Goal: Task Accomplishment & Management: Complete application form

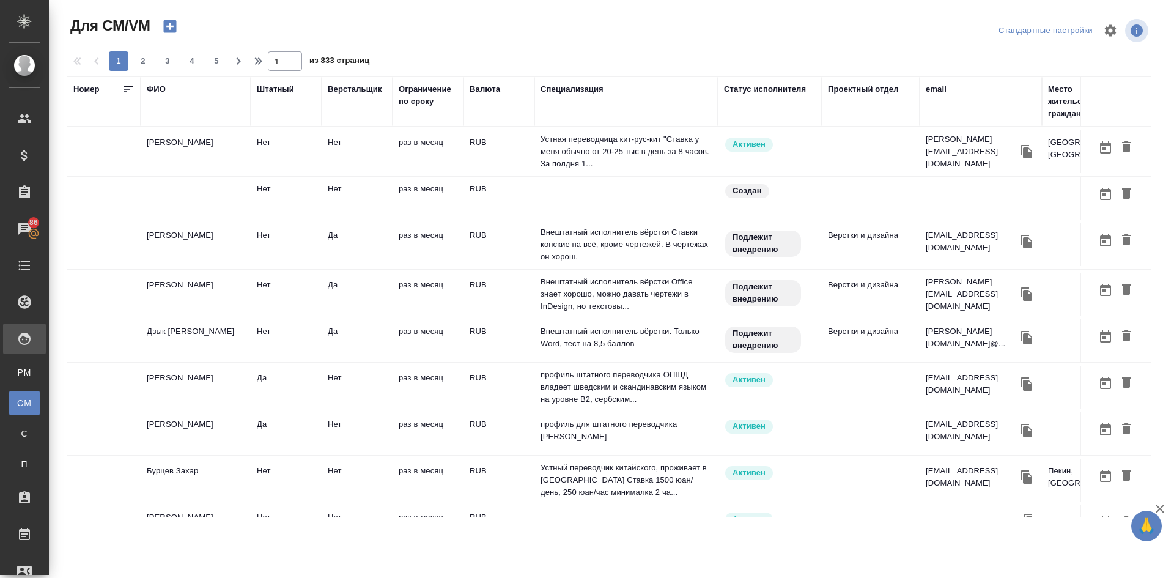
click at [172, 22] on icon "button" at bounding box center [169, 26] width 13 height 13
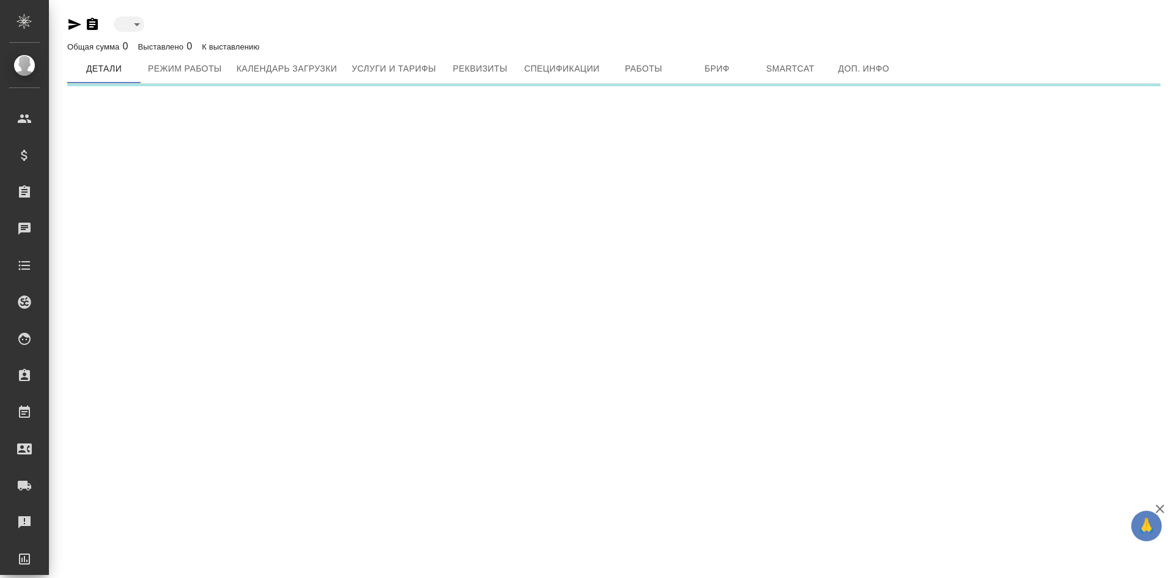
type input "created"
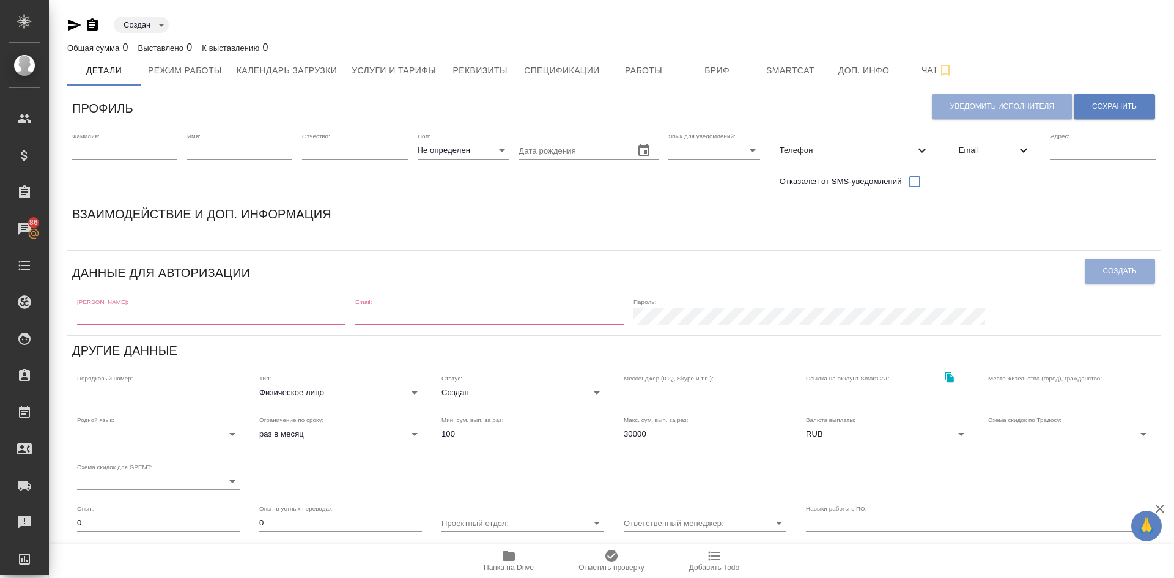
click at [98, 307] on div "[PERSON_NAME]:" at bounding box center [211, 311] width 268 height 27
paste input "[EMAIL_ADDRESS][DOMAIN_NAME]"
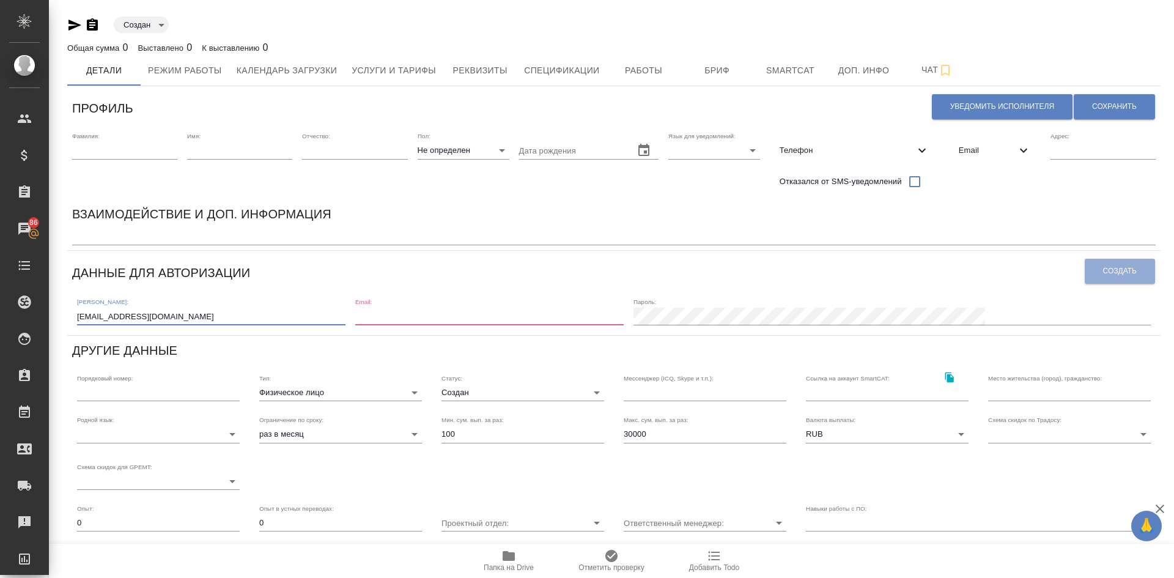
type input "[EMAIL_ADDRESS][DOMAIN_NAME]"
paste input "[EMAIL_ADDRESS][DOMAIN_NAME]"
type input "[EMAIL_ADDRESS][DOMAIN_NAME]"
click at [849, 325] on div "[PERSON_NAME]: [EMAIL_ADDRESS][DOMAIN_NAME] Email: [EMAIL_ADDRESS][DOMAIN_NAME]…" at bounding box center [614, 311] width 1084 height 38
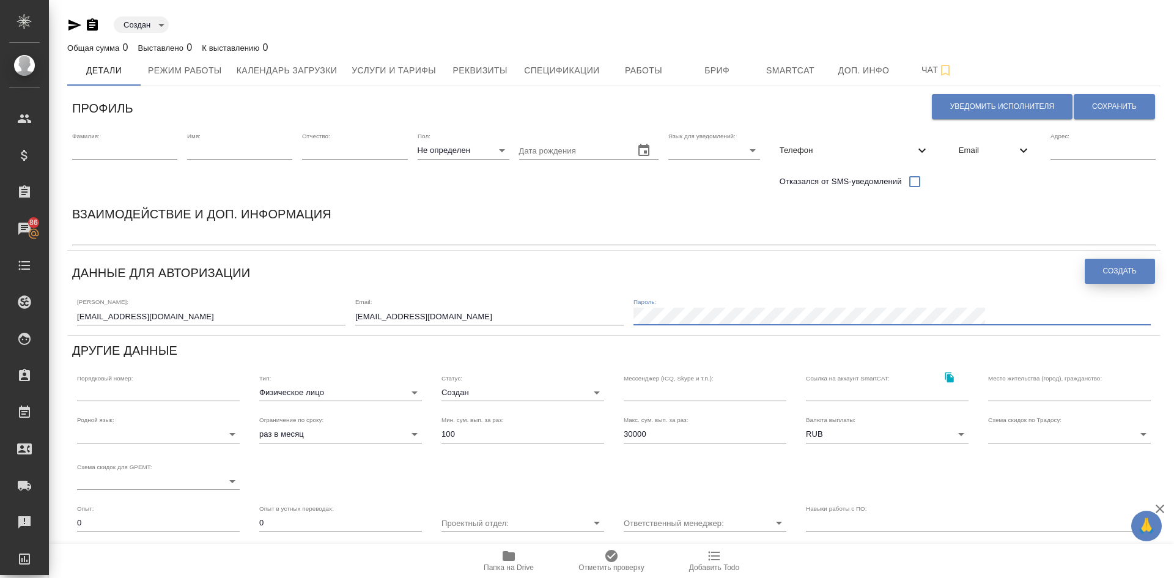
click at [1106, 273] on span "Создать" at bounding box center [1120, 271] width 34 height 10
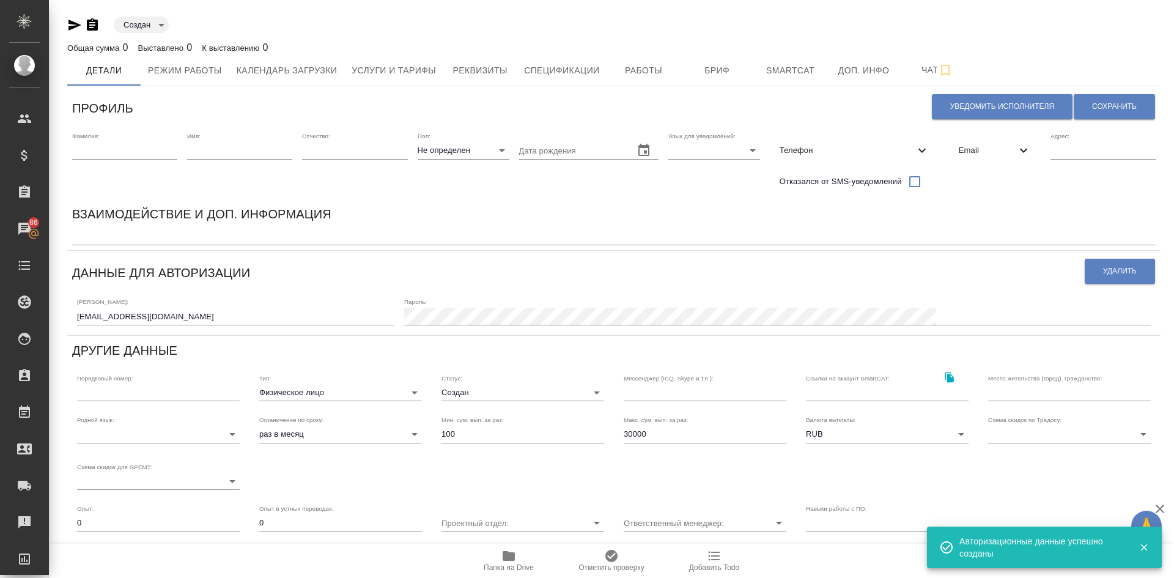
click at [114, 155] on input "text" at bounding box center [124, 150] width 105 height 17
type input "I"
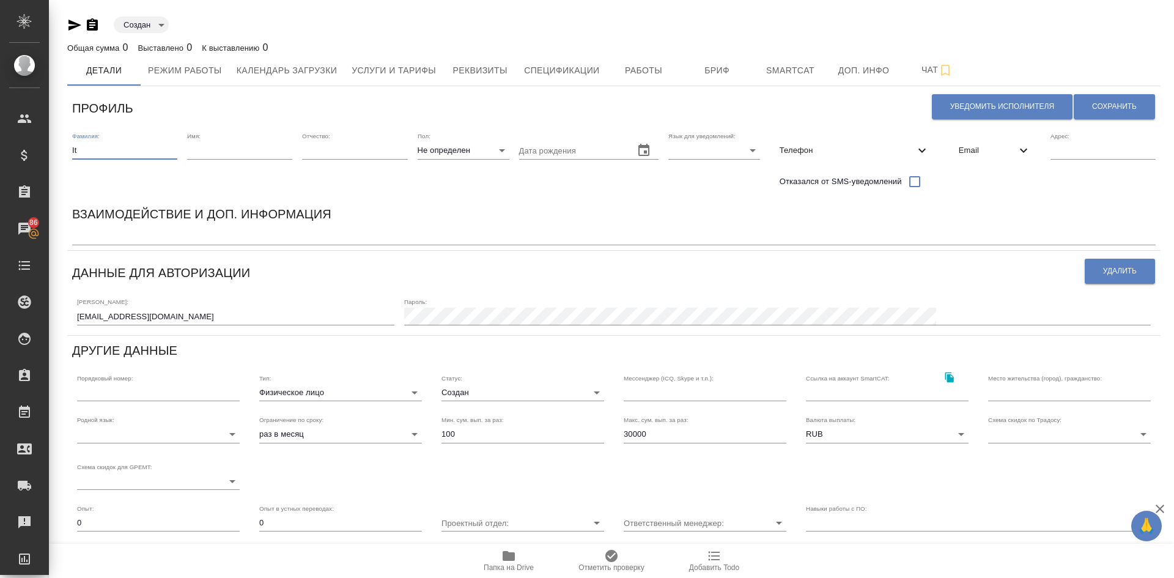
type input "I"
type input "[PERSON_NAME]"
click at [211, 144] on input "text" at bounding box center [239, 150] width 105 height 17
type input "Дарья"
click at [317, 152] on input "text" at bounding box center [354, 150] width 105 height 17
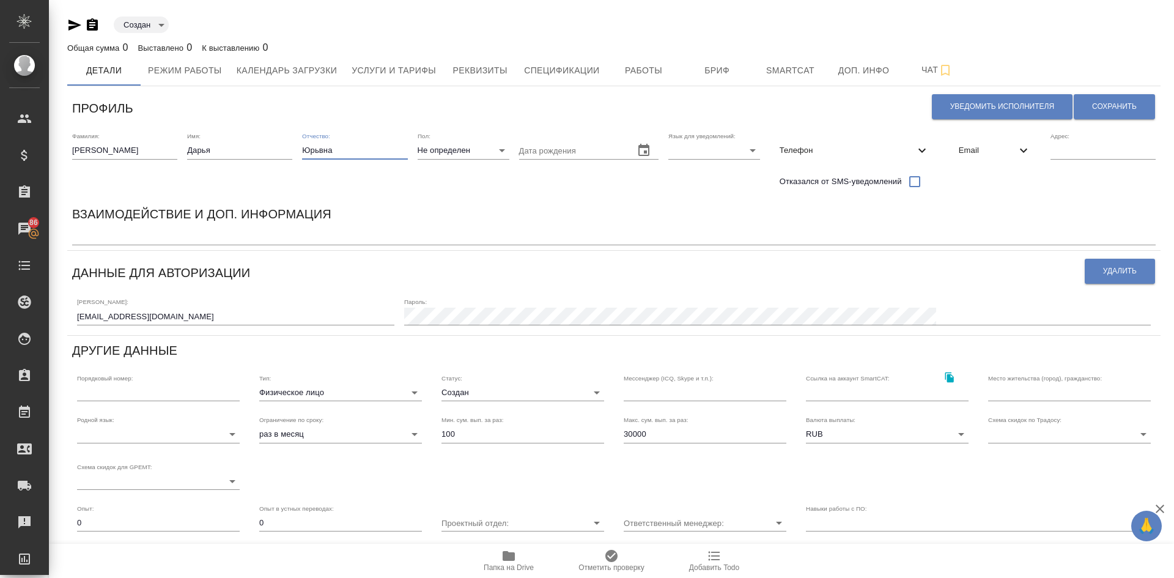
type input "Юрьвна"
click at [451, 146] on body "🙏 .cls-1 fill:#fff; AWATERA [PERSON_NAME] Спецификации Заказы 86 Чаты Todo Прое…" at bounding box center [587, 289] width 1174 height 578
click at [437, 188] on li "Ж" at bounding box center [464, 190] width 92 height 20
type input "[DEMOGRAPHIC_DATA]"
click at [1003, 393] on input "text" at bounding box center [1069, 392] width 163 height 17
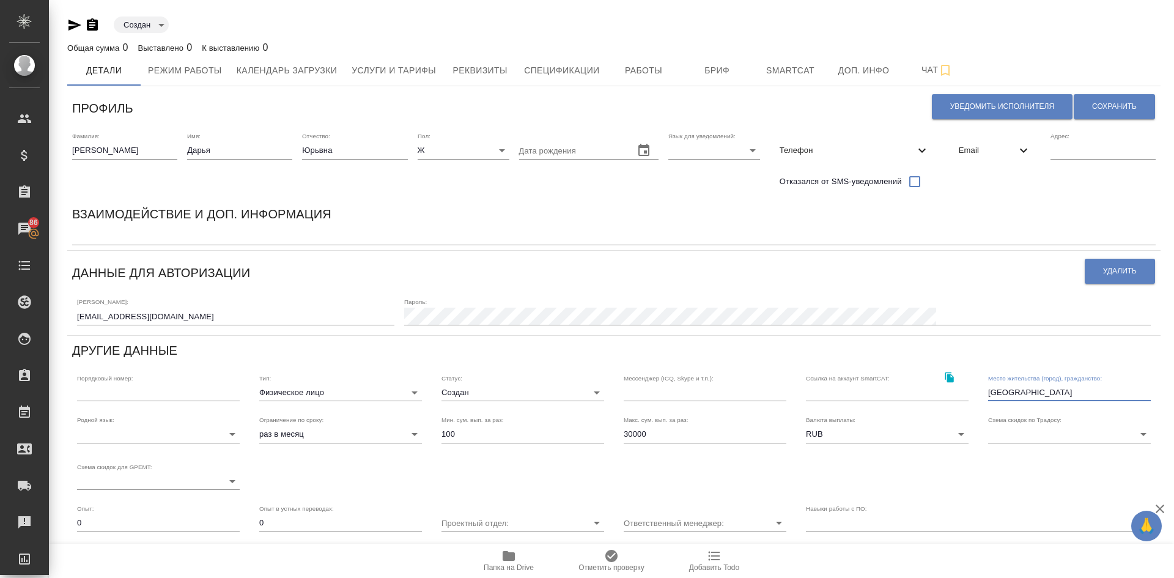
type input "[GEOGRAPHIC_DATA]"
click at [971, 150] on span "Email" at bounding box center [987, 150] width 57 height 12
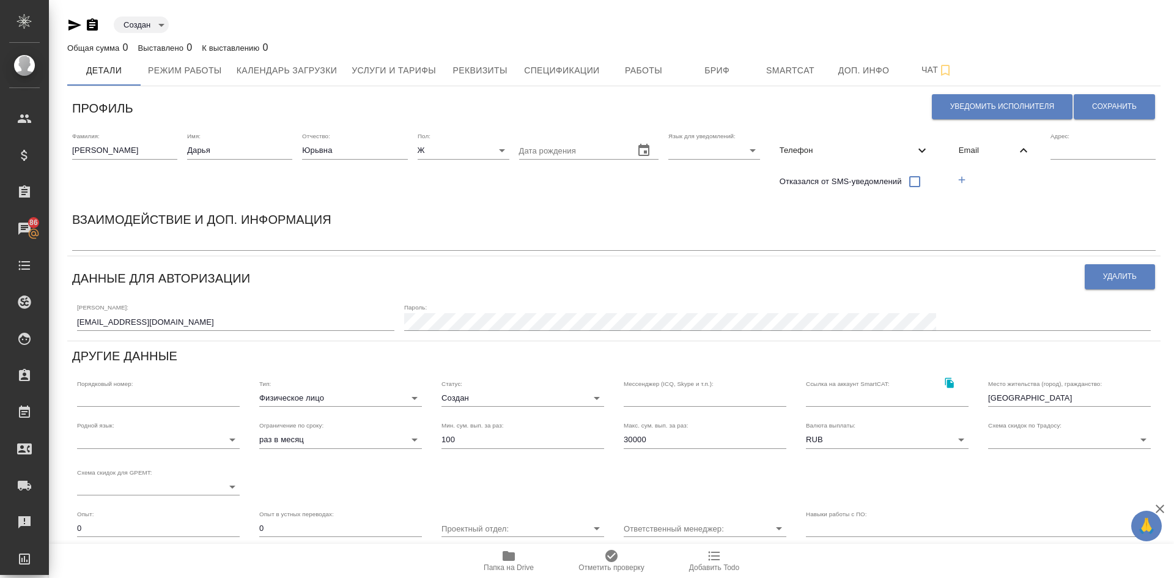
click at [967, 180] on icon "button" at bounding box center [961, 179] width 11 height 11
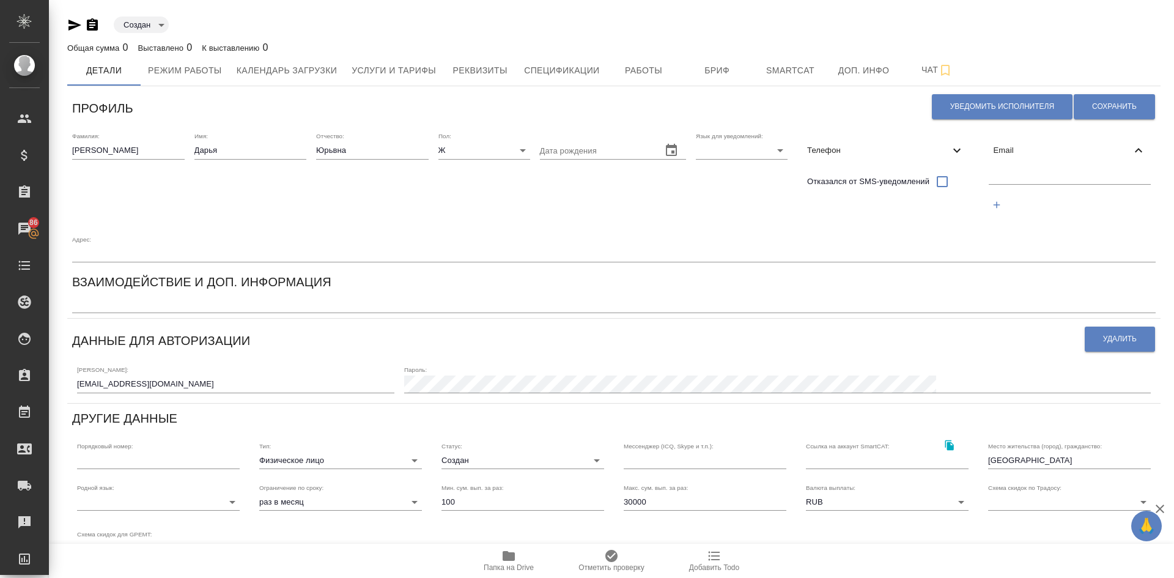
click at [1015, 171] on input "text" at bounding box center [1070, 176] width 163 height 15
drag, startPoint x: 198, startPoint y: 380, endPoint x: 203, endPoint y: 14, distance: 365.7
click at [223, 31] on div "Создан created Общая сумма 0 Выставлено 0 К выставлению 0 Детали Режим работы К…" at bounding box center [614, 402] width 1107 height 805
drag, startPoint x: 180, startPoint y: 383, endPoint x: 0, endPoint y: 298, distance: 199.7
click at [0, 319] on div ".cls-1 fill:#fff; AWATERA [PERSON_NAME] Спецификации Заказы 86 Чаты Todo Проект…" at bounding box center [587, 289] width 1174 height 578
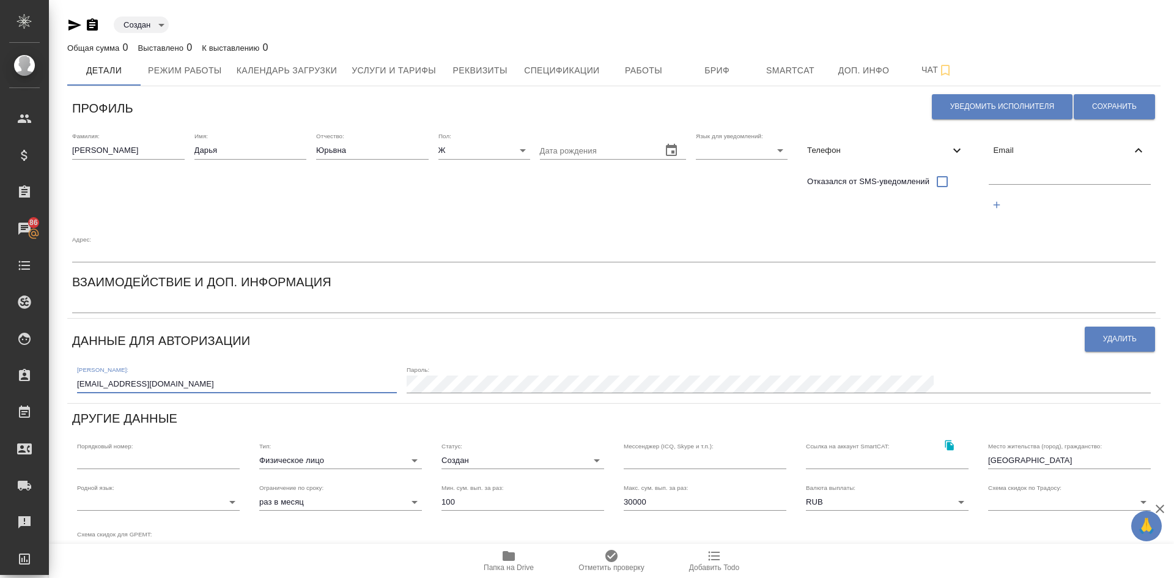
click at [989, 172] on input "text" at bounding box center [1070, 176] width 163 height 15
paste input "[EMAIL_ADDRESS][DOMAIN_NAME]"
type input "[EMAIL_ADDRESS][DOMAIN_NAME]"
click at [1115, 102] on span "Сохранить" at bounding box center [1114, 107] width 45 height 10
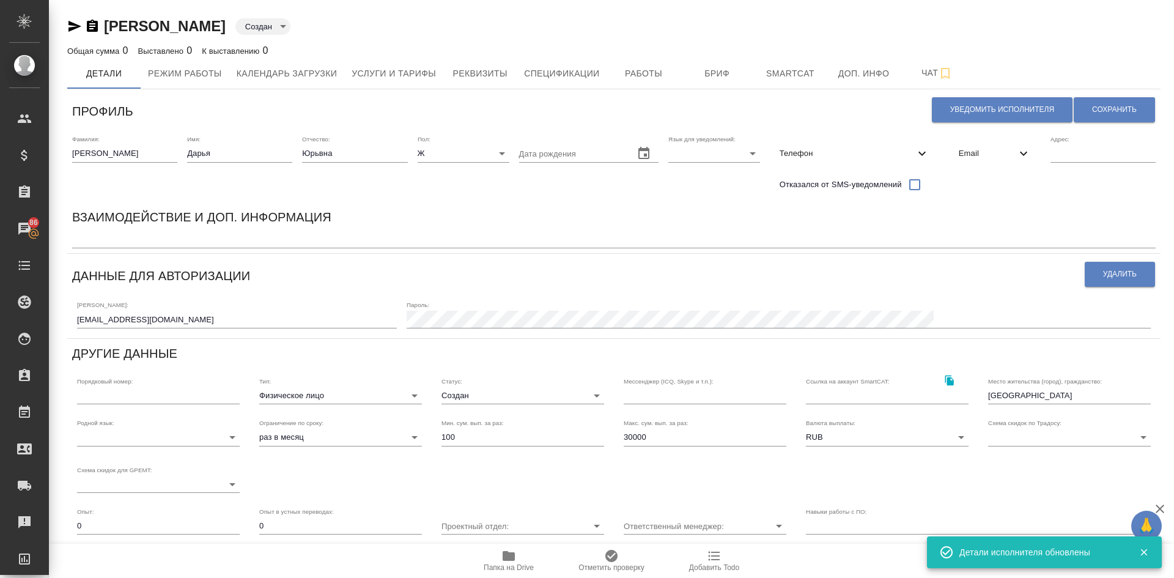
click at [808, 154] on span "Телефон" at bounding box center [847, 153] width 135 height 12
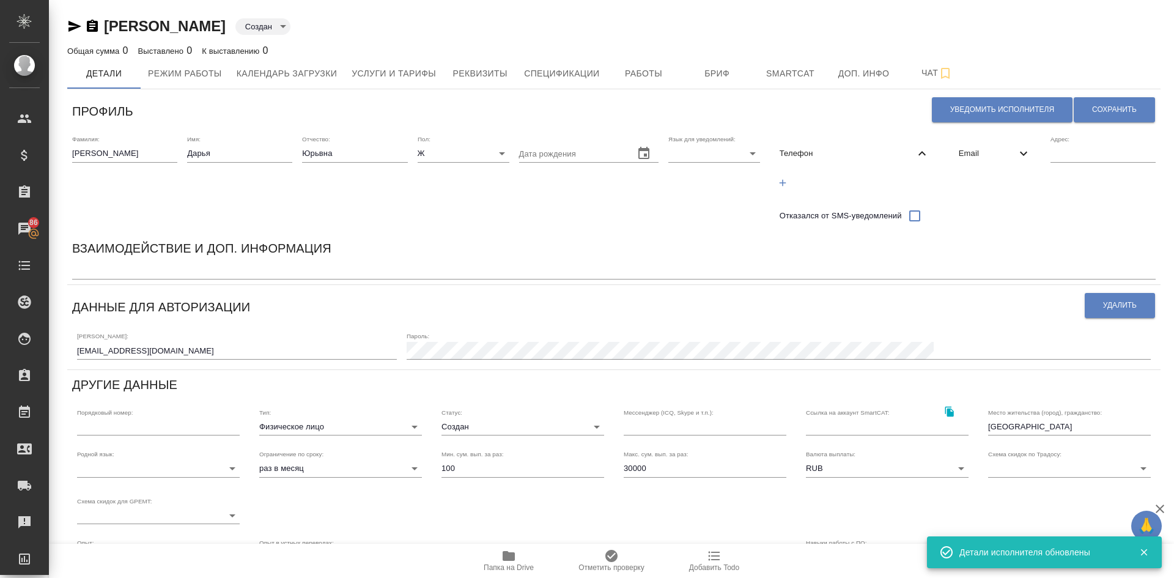
click at [779, 177] on icon "button" at bounding box center [782, 182] width 11 height 11
select select "RU"
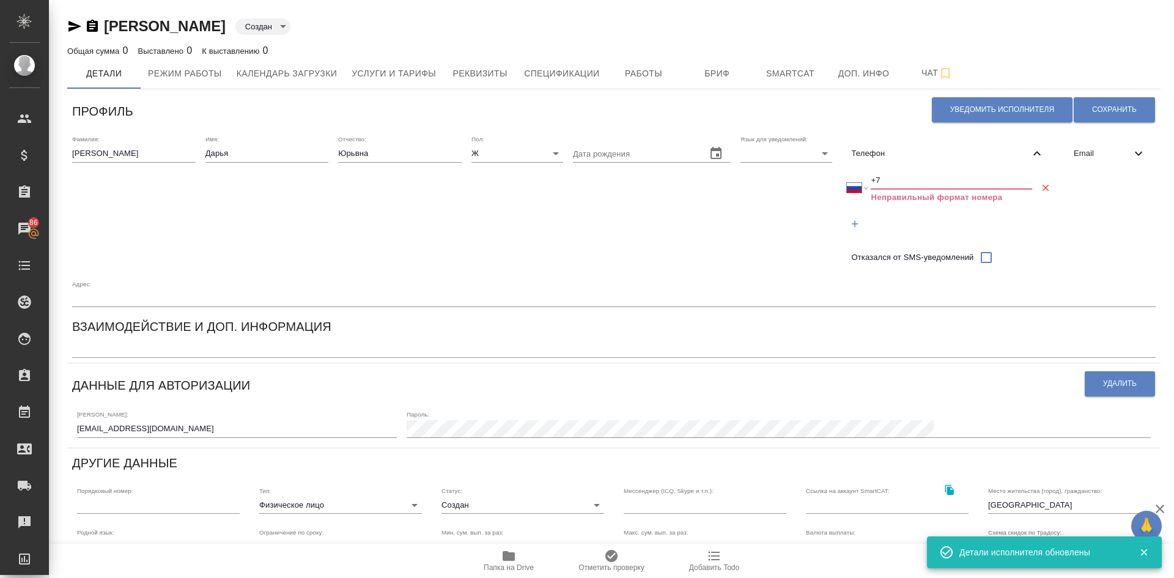
drag, startPoint x: 896, startPoint y: 182, endPoint x: 882, endPoint y: 185, distance: 14.9
click at [896, 182] on input "+7" at bounding box center [951, 180] width 161 height 17
paste input "926 781 00 55"
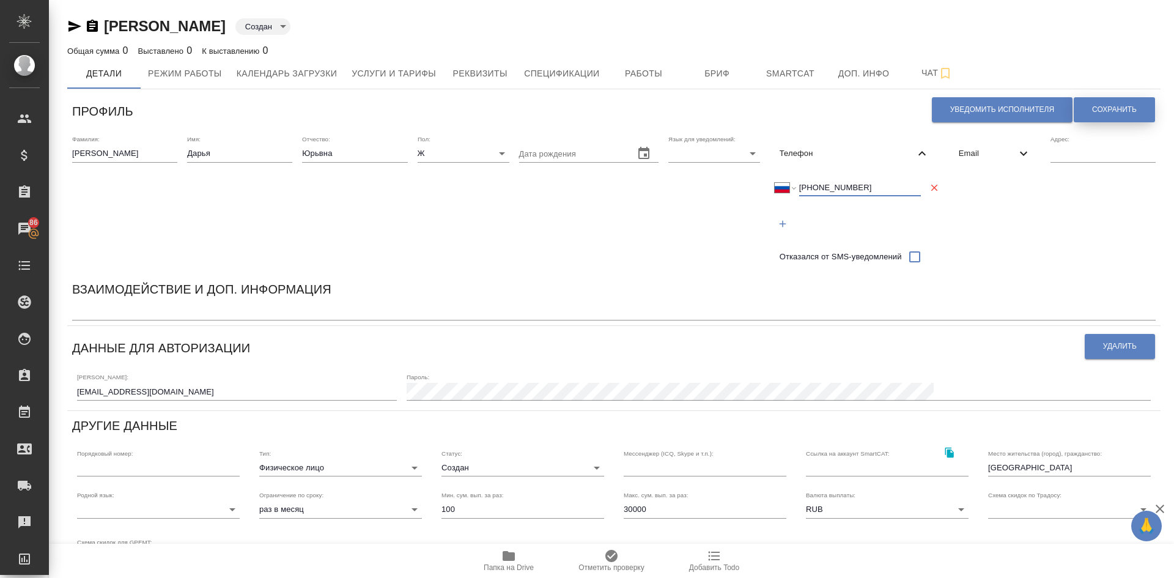
type input "[PHONE_NUMBER]"
click at [1100, 107] on span "Сохранить" at bounding box center [1114, 110] width 45 height 10
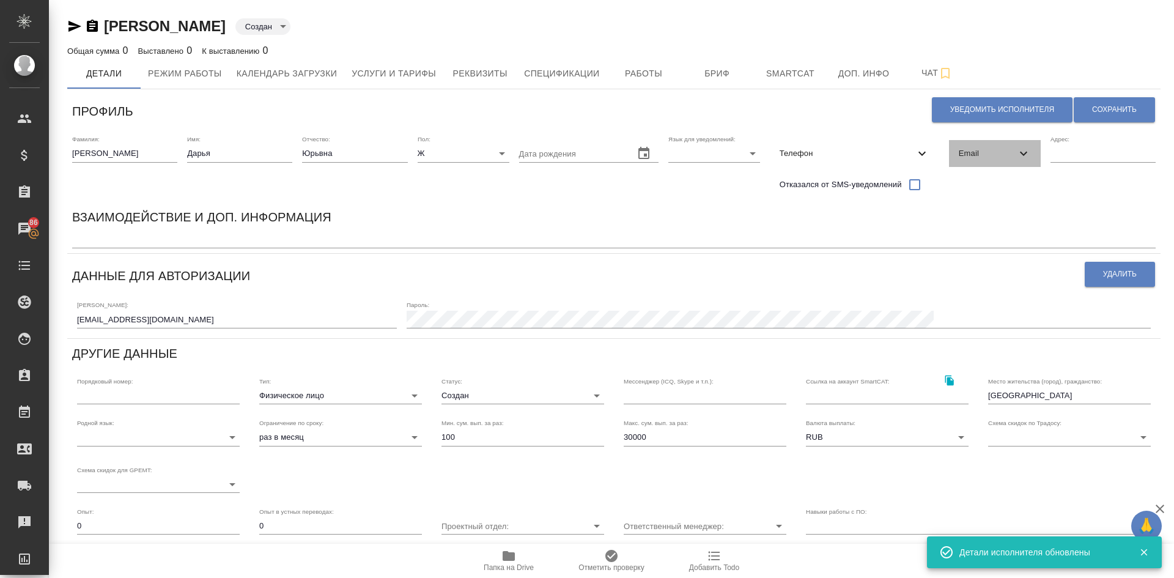
click at [978, 153] on span "Email" at bounding box center [987, 153] width 57 height 12
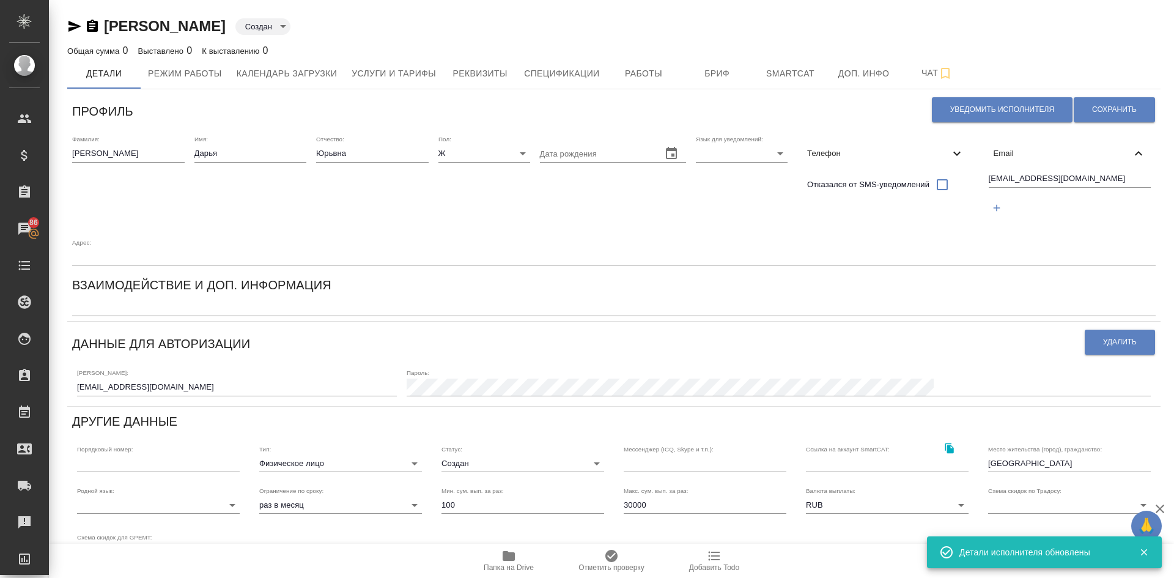
click at [984, 150] on div "Email" at bounding box center [1070, 153] width 172 height 27
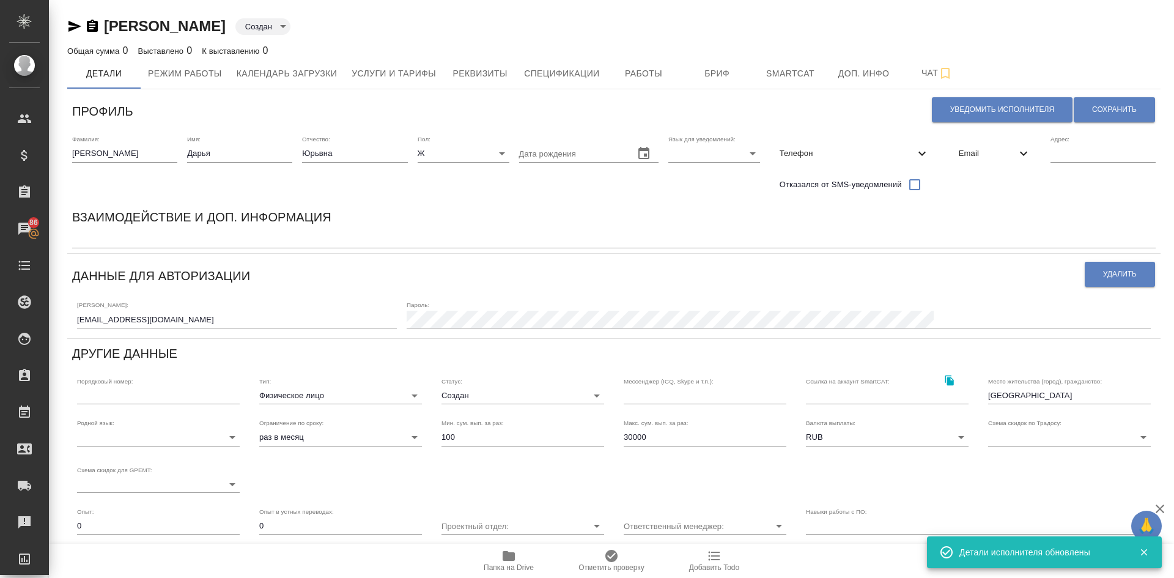
click at [119, 242] on textarea at bounding box center [614, 239] width 1084 height 9
click at [542, 156] on input "text" at bounding box center [571, 153] width 105 height 17
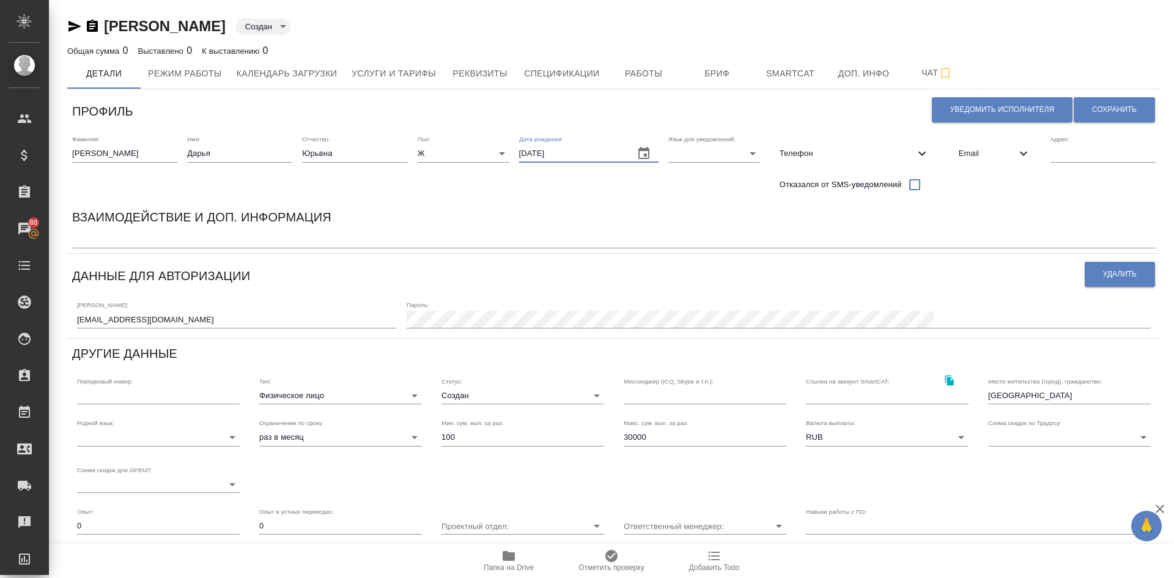
type input "[DATE]"
click at [688, 151] on body "🙏 .cls-1 fill:#fff; AWATERA [PERSON_NAME] Спецификации Заказы 86 Чаты Todo Прое…" at bounding box center [587, 289] width 1174 height 578
click at [689, 151] on li "Русский" at bounding box center [708, 154] width 92 height 20
type input "RU"
click at [1122, 112] on span "Сохранить" at bounding box center [1114, 110] width 45 height 10
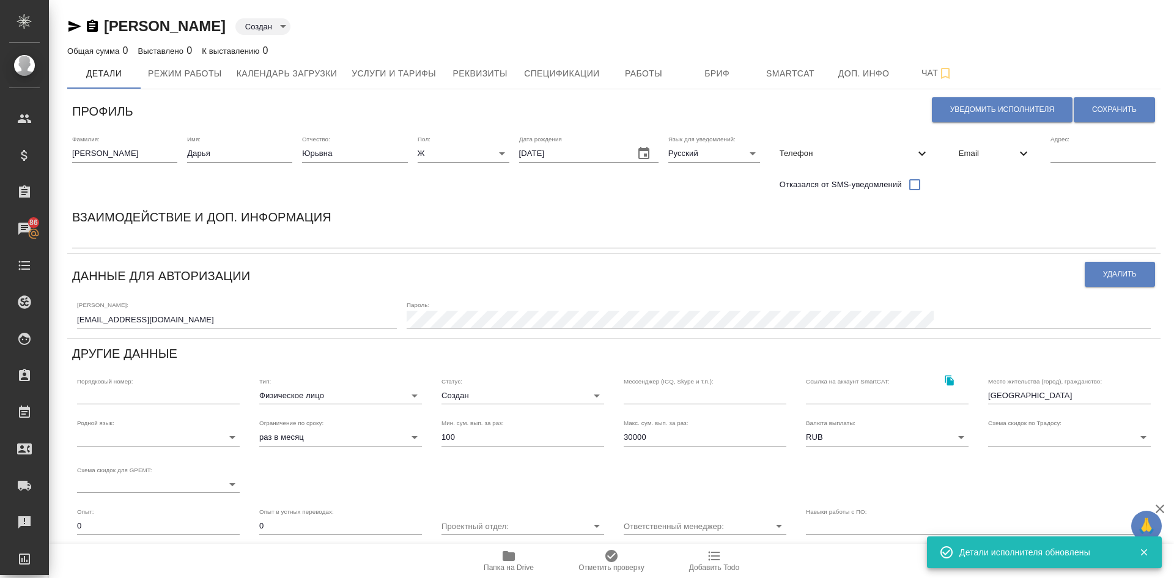
click at [103, 238] on textarea at bounding box center [614, 239] width 1084 height 9
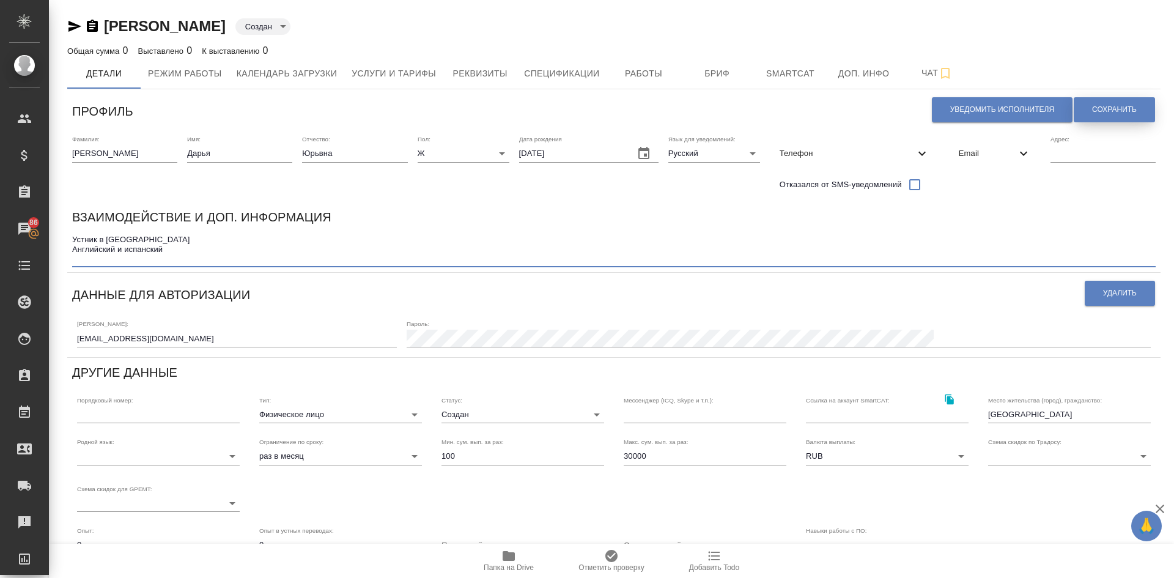
type textarea "Устник в [GEOGRAPHIC_DATA] Английский и испанский"
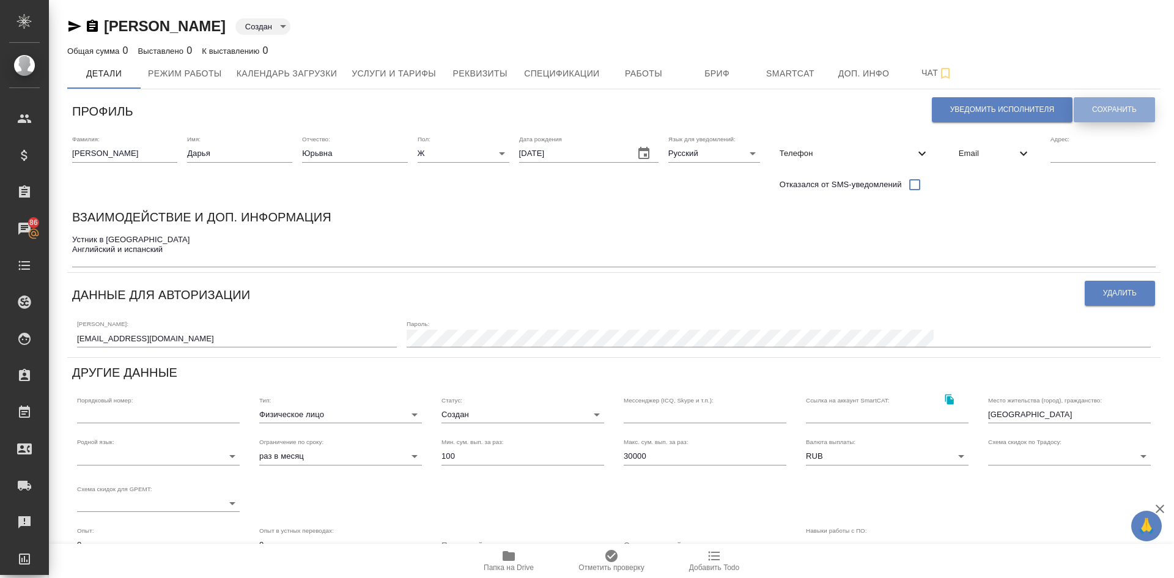
drag, startPoint x: 1121, startPoint y: 114, endPoint x: 1112, endPoint y: 121, distance: 11.4
click at [1121, 114] on span "Сохранить" at bounding box center [1114, 110] width 45 height 10
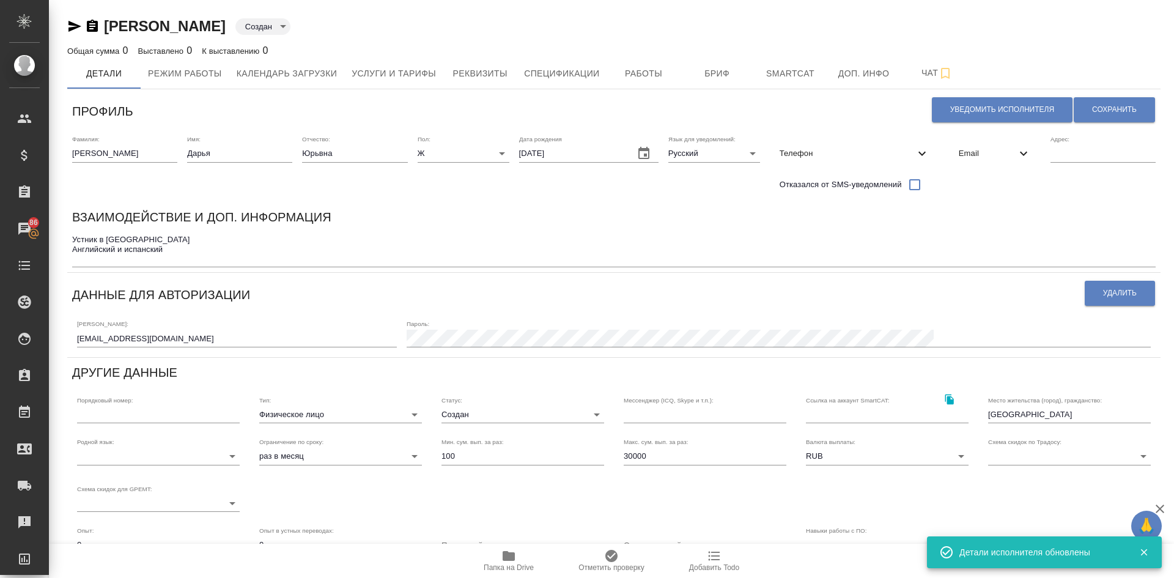
click at [84, 259] on textarea "Устник в [GEOGRAPHIC_DATA] Английский и испанский" at bounding box center [614, 249] width 1084 height 28
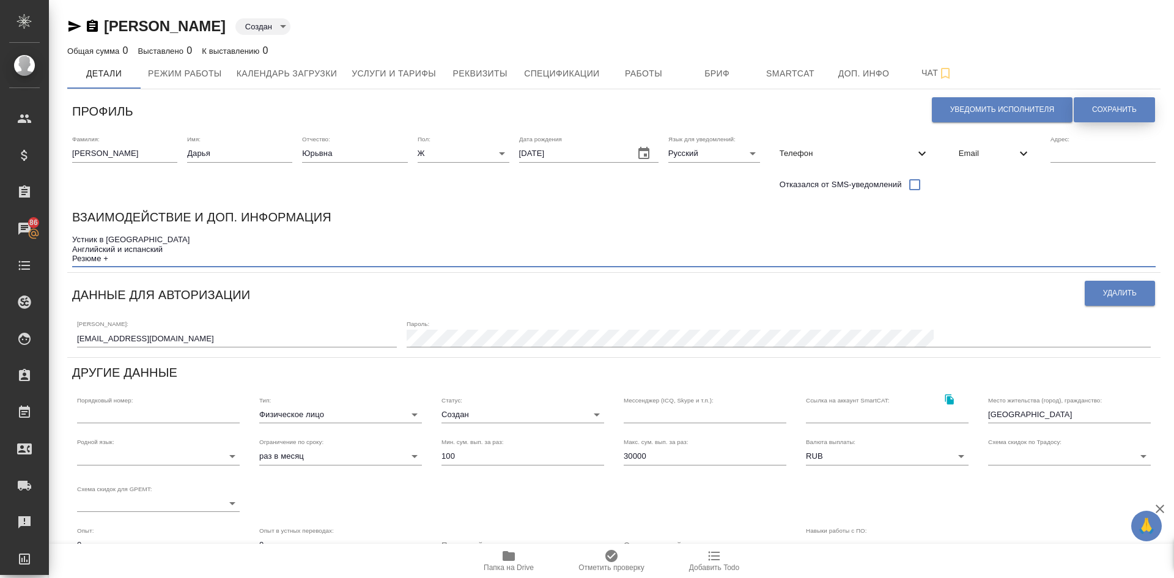
type textarea "Устник в [GEOGRAPHIC_DATA] Английский и испанский Резюме +"
click at [1114, 106] on span "Сохранить" at bounding box center [1114, 110] width 45 height 10
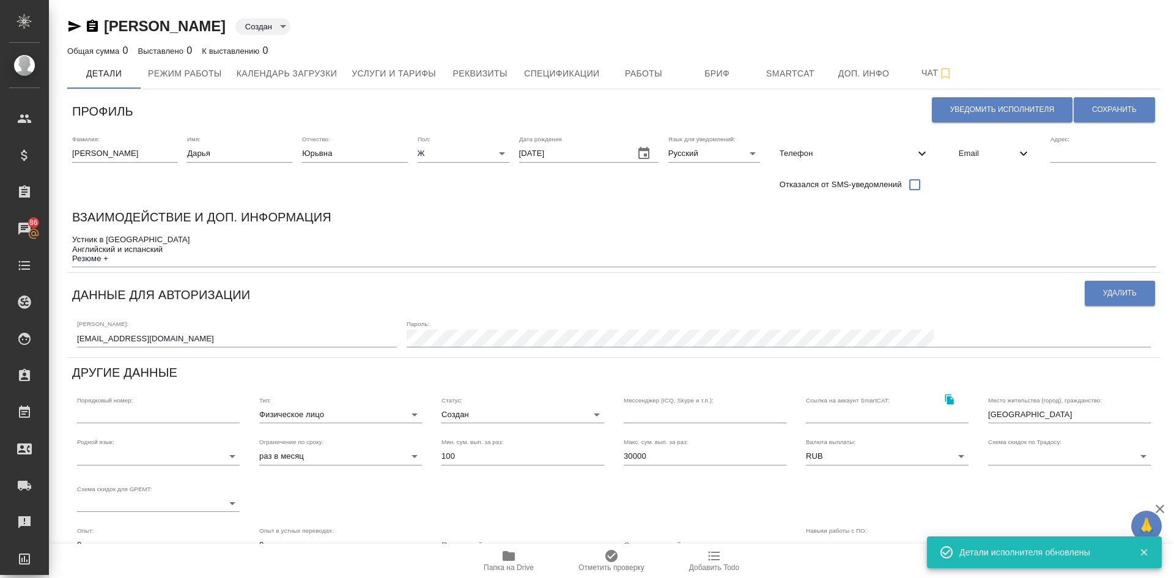
click at [471, 408] on body "🙏 .cls-1 fill:#fff; AWATERA [PERSON_NAME] Спецификации Заказы 86 Чаты Todo Прое…" at bounding box center [587, 289] width 1174 height 578
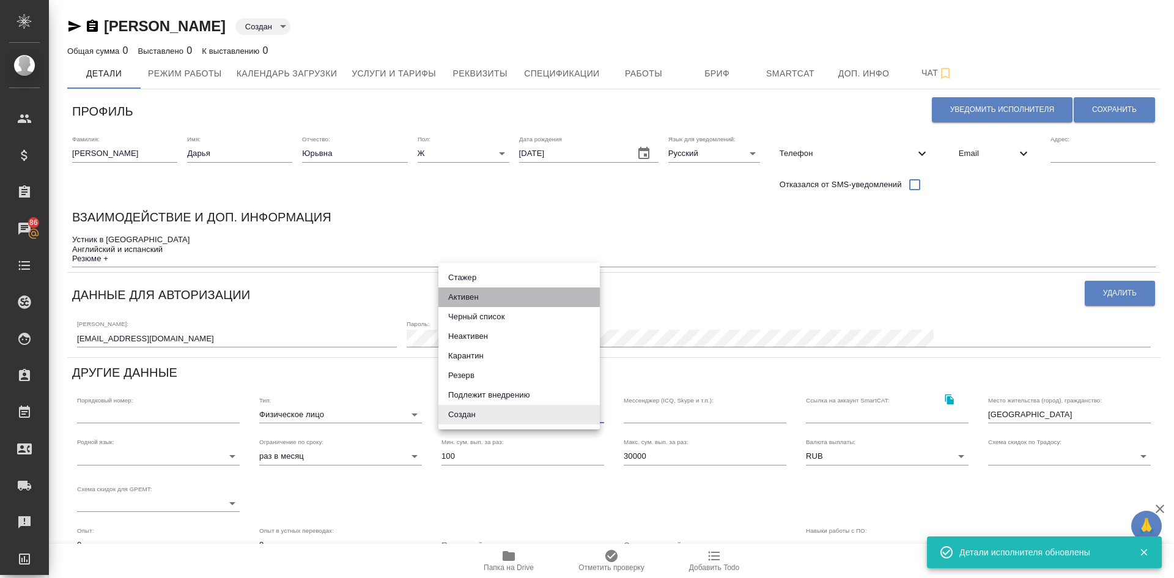
click at [471, 295] on li "Активен" at bounding box center [518, 297] width 161 height 20
type input "active"
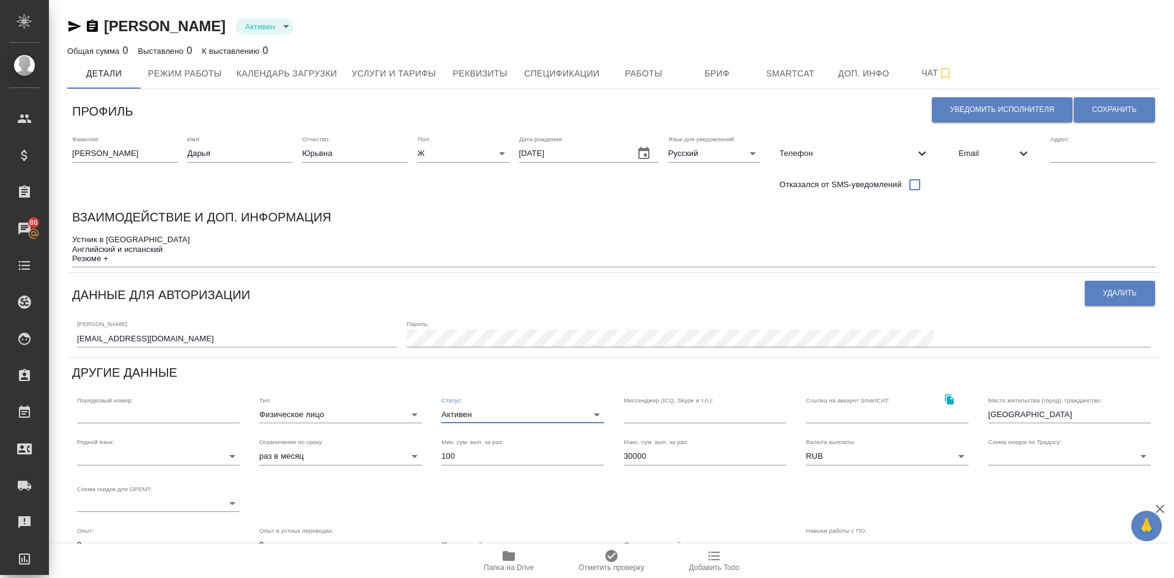
drag, startPoint x: 673, startPoint y: 454, endPoint x: 416, endPoint y: 436, distance: 256.9
click at [452, 440] on div "Родной язык: ​ Ограничение по сроку: раз в месяц month Мин. сум. вып. за раз: 1…" at bounding box center [613, 475] width 1093 height 94
type input "10000"
click at [1114, 102] on button "Сохранить" at bounding box center [1114, 109] width 81 height 25
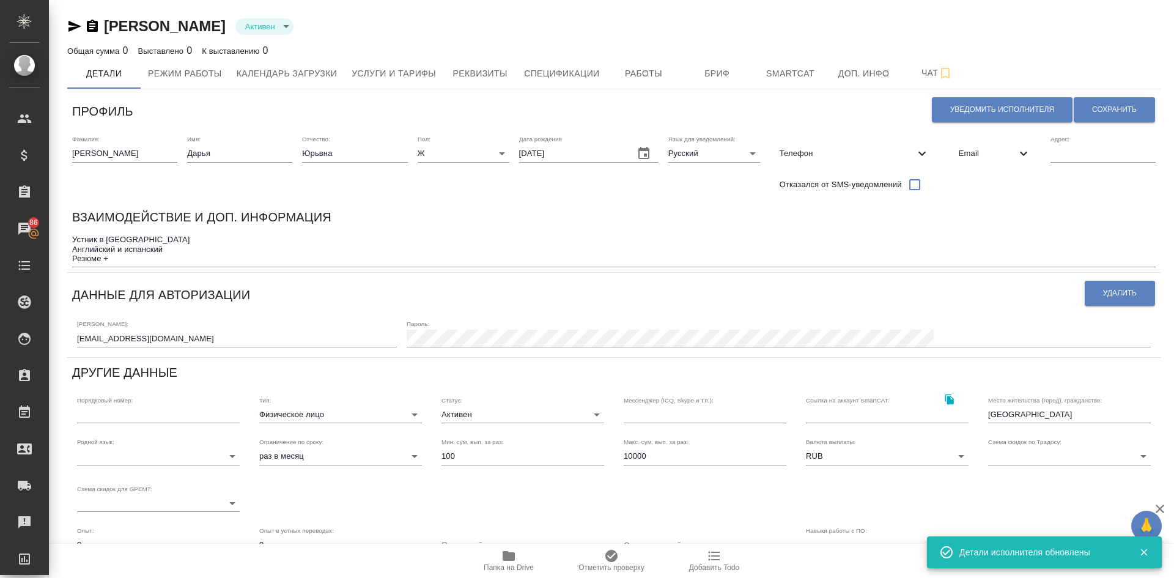
click at [274, 418] on body "🙏 .cls-1 fill:#fff; AWATERA [PERSON_NAME] Спецификации Заказы 86 Чаты Todo Прое…" at bounding box center [587, 289] width 1174 height 578
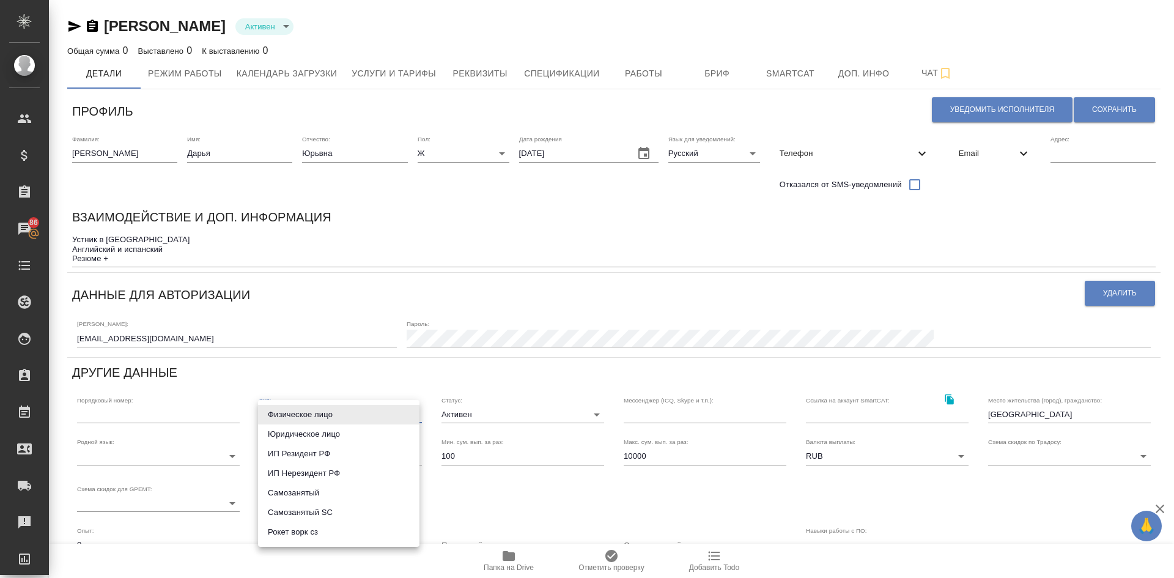
click at [316, 487] on li "Самозанятый" at bounding box center [338, 493] width 161 height 20
type input "selfEmployed"
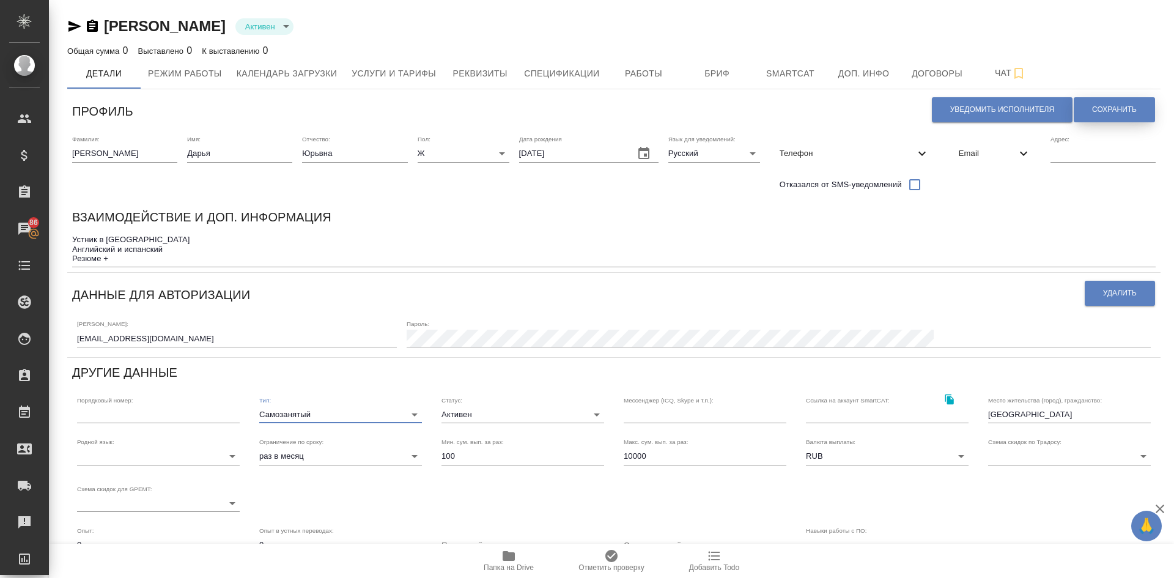
click at [1104, 105] on span "Сохранить" at bounding box center [1114, 110] width 45 height 10
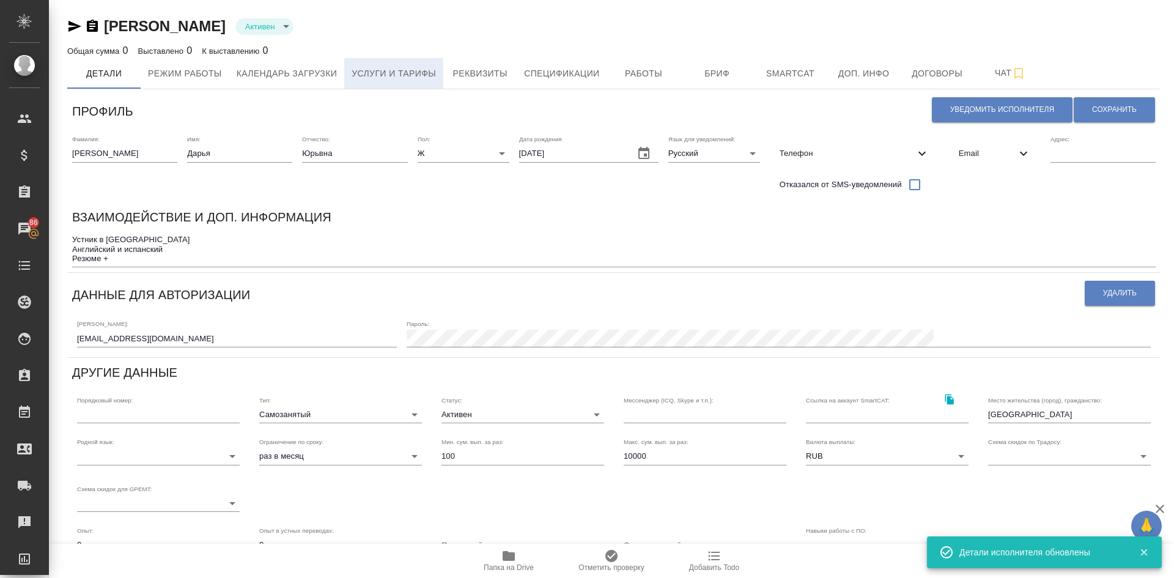
click at [396, 77] on span "Услуги и тарифы" at bounding box center [394, 73] width 84 height 15
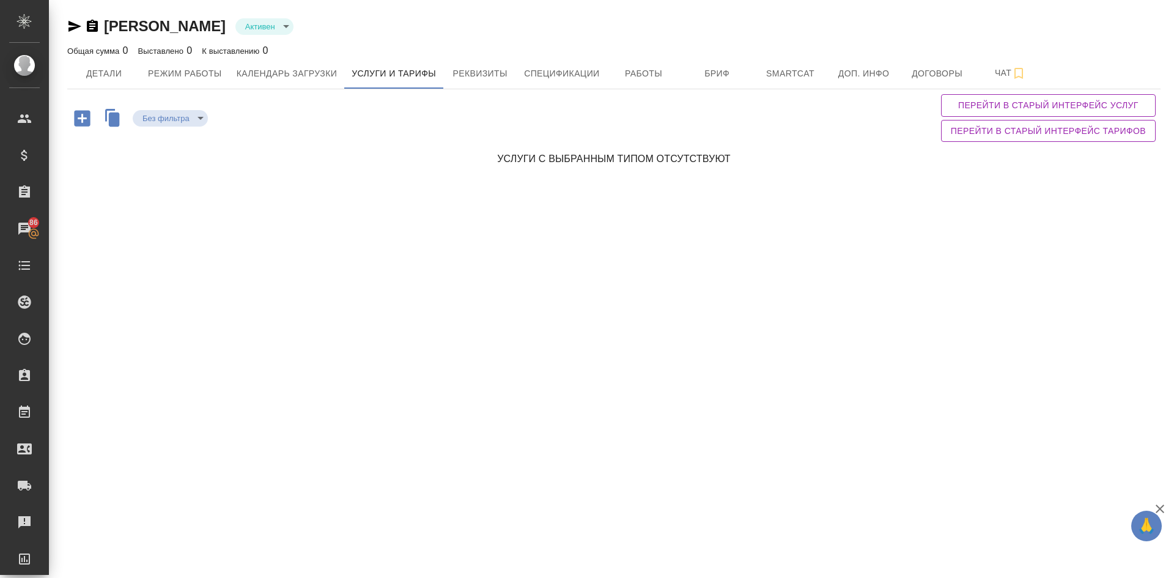
click at [80, 119] on icon "button" at bounding box center [82, 118] width 21 height 21
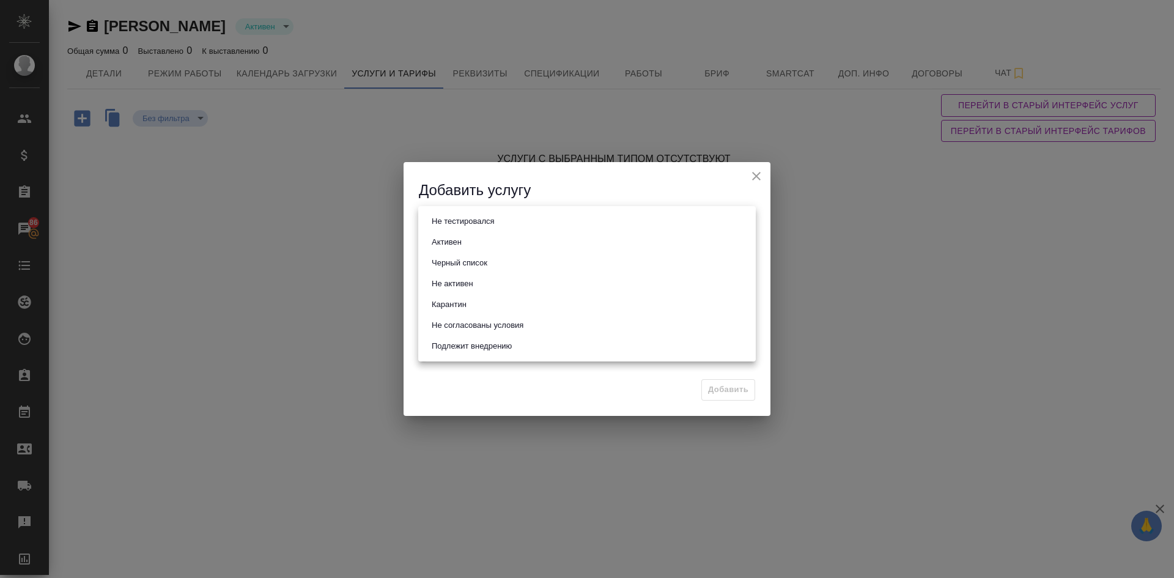
click at [440, 216] on body "🙏 .cls-1 fill:#fff; AWATERA [PERSON_NAME] Спецификации Заказы 86 Чаты Todo Прое…" at bounding box center [587, 289] width 1174 height 578
click at [463, 246] on button "Активен" at bounding box center [446, 241] width 37 height 13
type input "active"
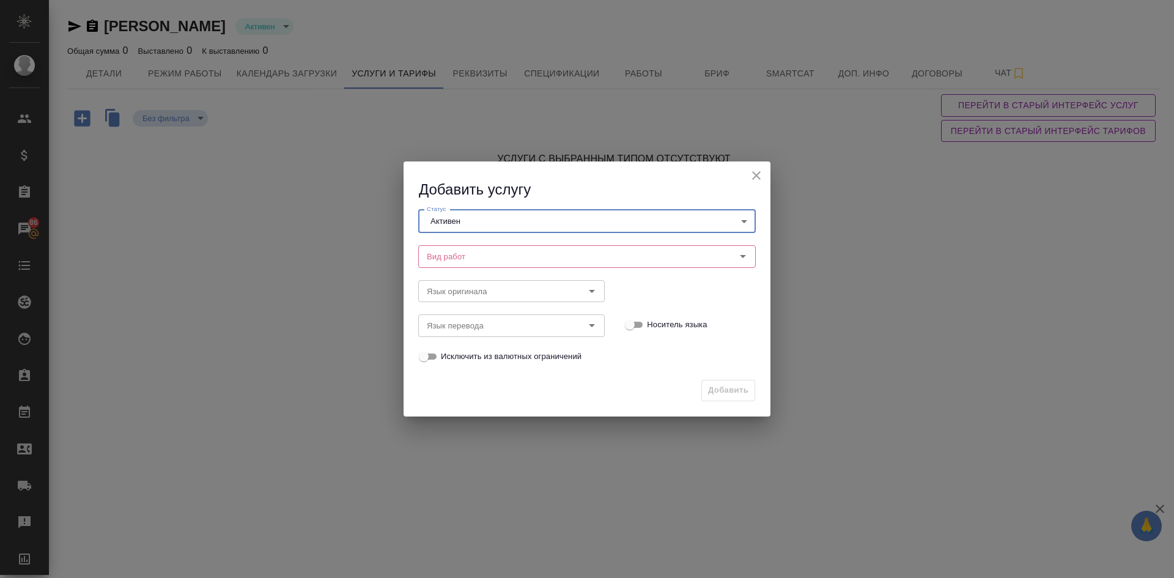
click at [460, 256] on input "Вид работ" at bounding box center [566, 256] width 289 height 15
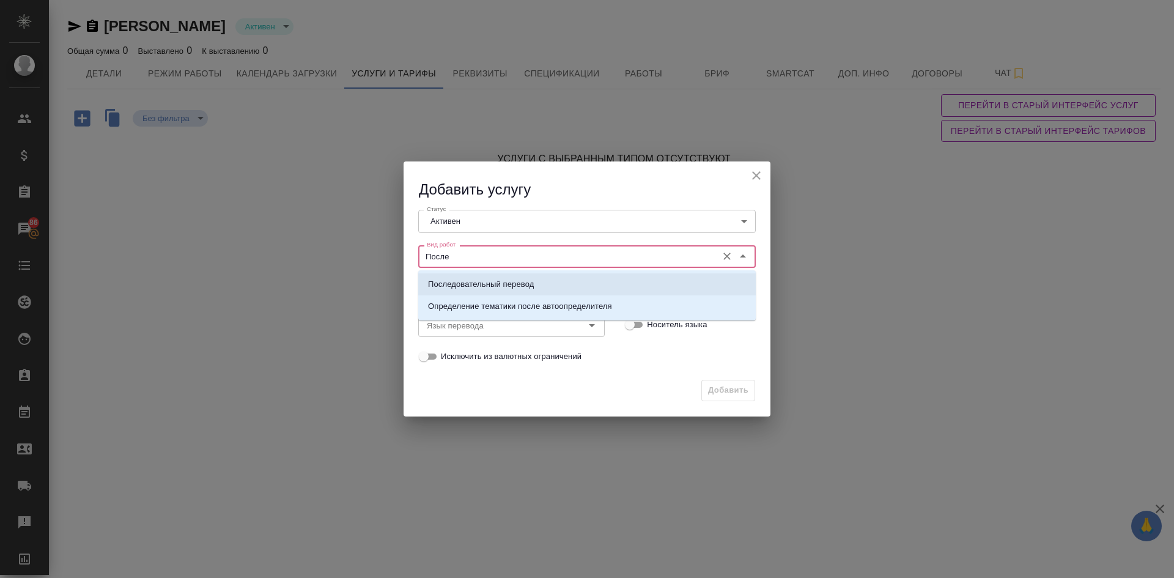
click at [448, 279] on p "Последовательный перевод" at bounding box center [481, 284] width 106 height 12
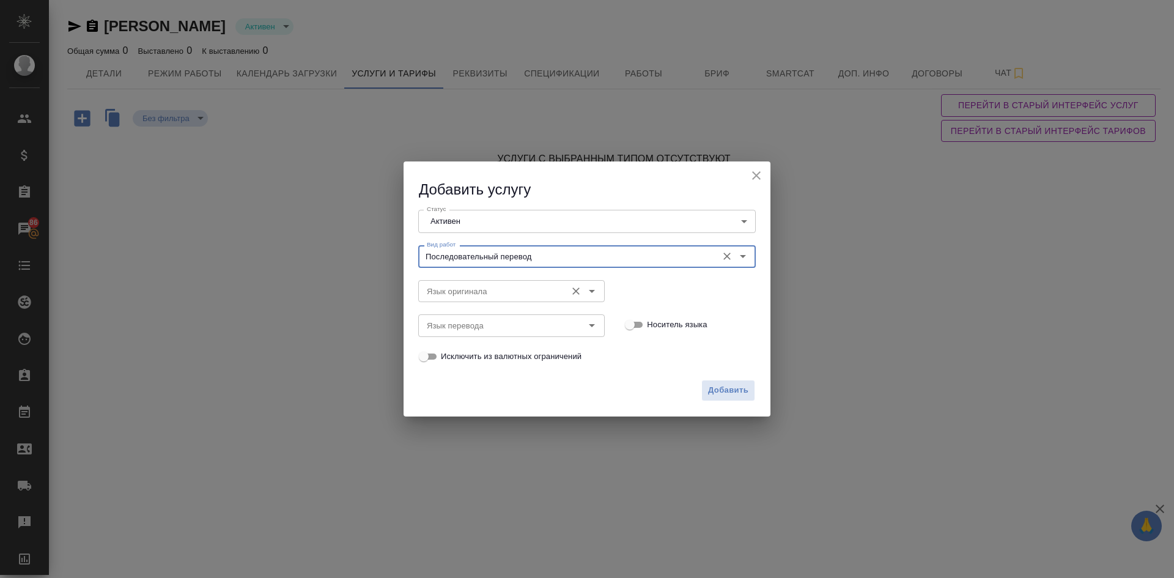
type input "Последовательный перевод"
click at [451, 284] on input "Язык оригинала" at bounding box center [491, 291] width 138 height 15
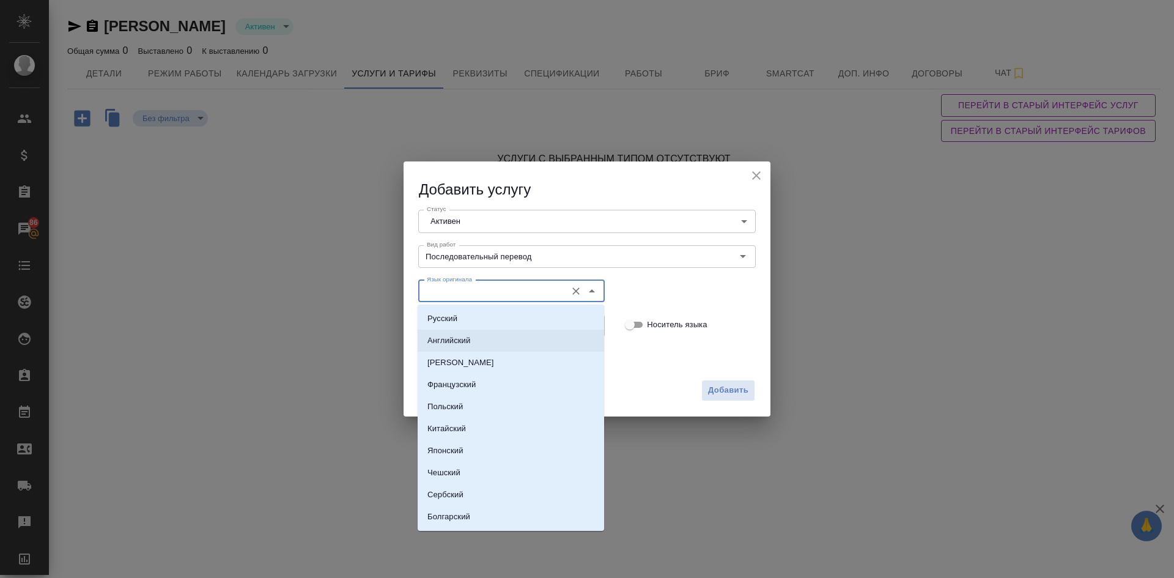
click at [448, 341] on p "Английский" at bounding box center [448, 340] width 43 height 12
type input "Английский"
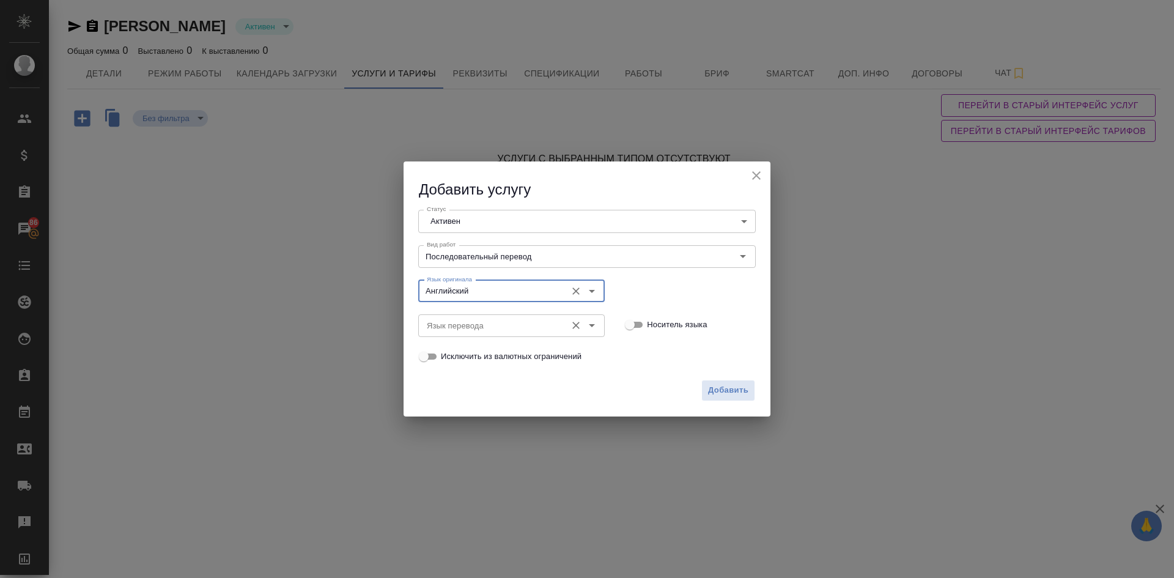
click at [448, 332] on input "Язык перевода" at bounding box center [491, 325] width 138 height 15
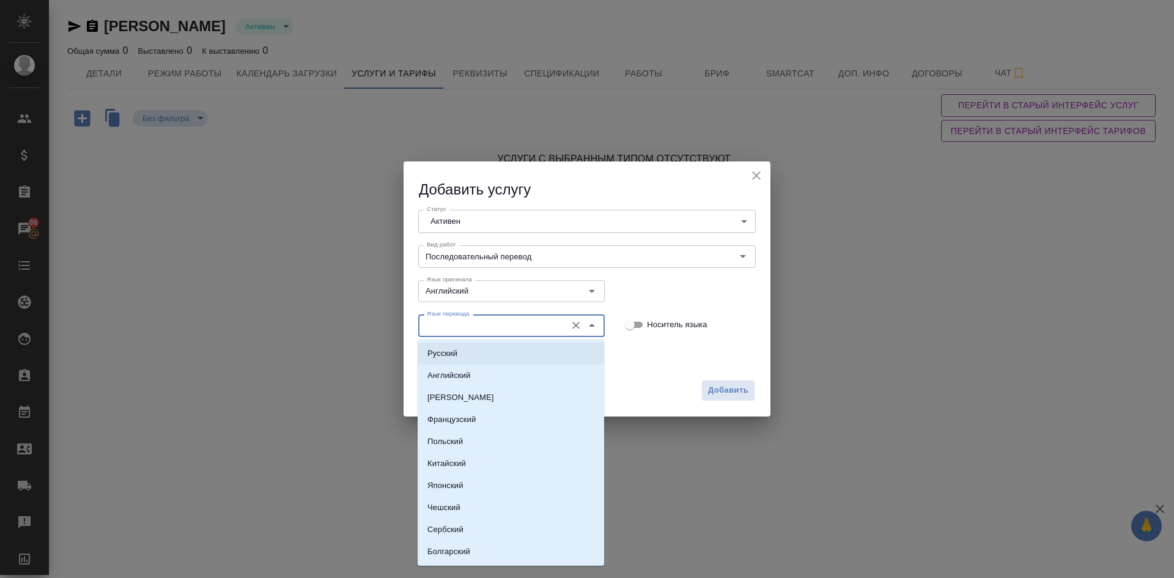
click at [442, 346] on li "Русский" at bounding box center [511, 353] width 187 height 22
type input "Русский"
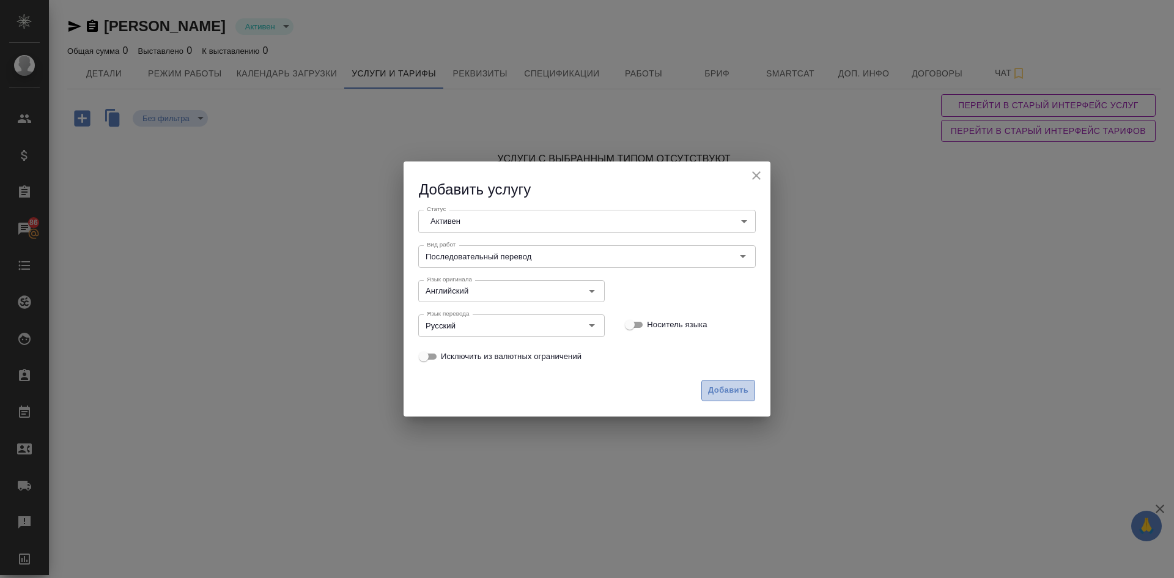
click at [715, 389] on span "Добавить" at bounding box center [728, 390] width 40 height 14
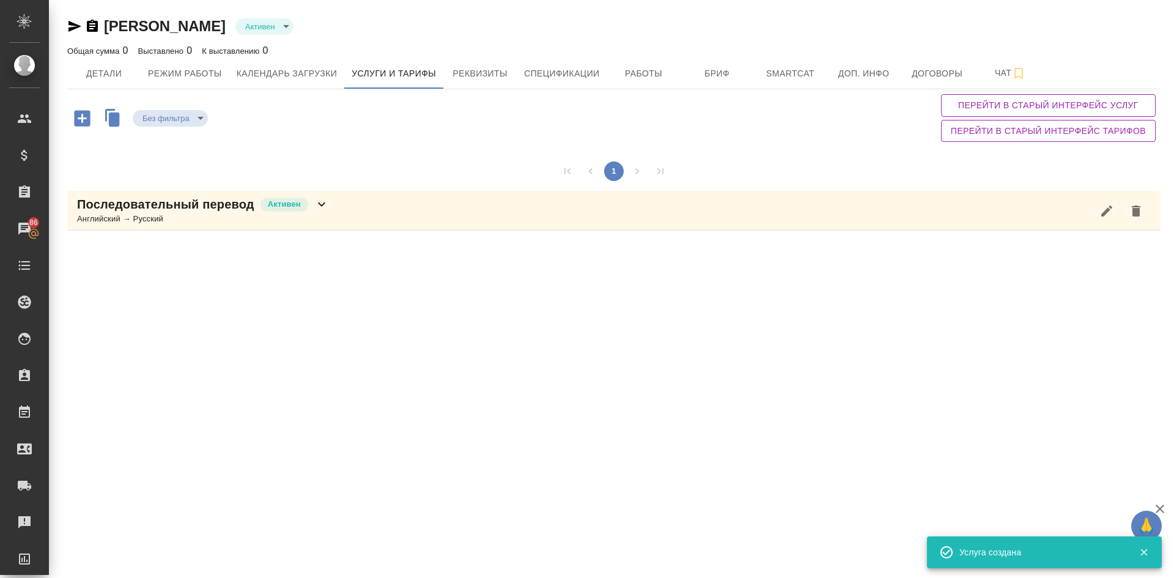
click at [147, 209] on p "Последовательный перевод" at bounding box center [165, 204] width 177 height 17
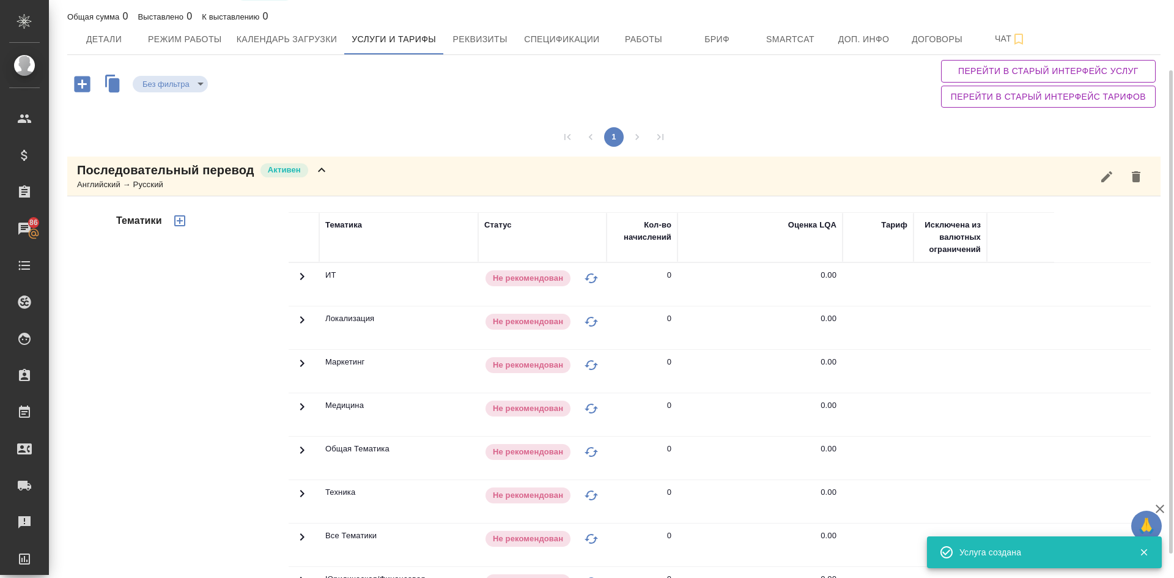
scroll to position [113, 0]
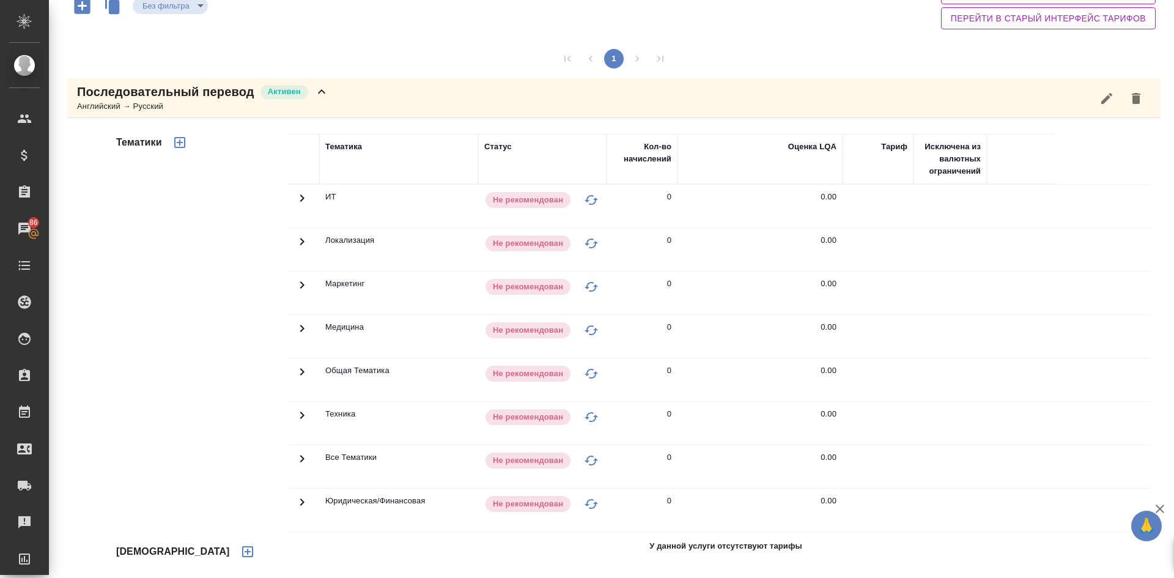
click at [242, 556] on icon "button" at bounding box center [247, 551] width 11 height 11
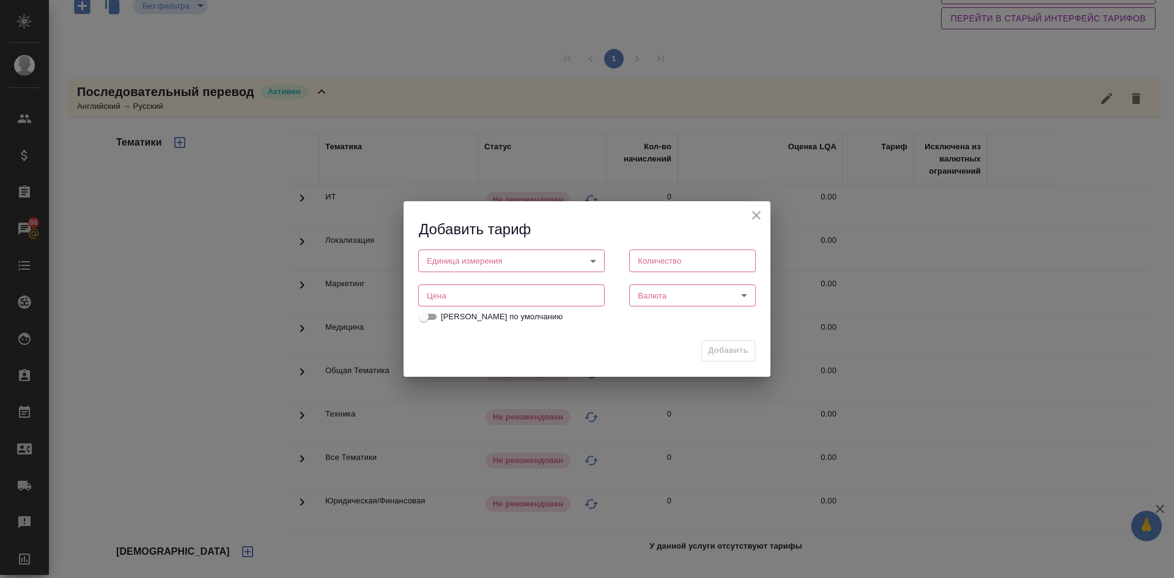
click at [451, 257] on body "🙏 .cls-1 fill:#fff; AWATERA [PERSON_NAME] Спецификации Заказы 86 Чаты Todo Прое…" at bounding box center [587, 289] width 1174 height 578
click at [443, 278] on button "час" at bounding box center [438, 281] width 20 height 13
type input "5a8b1489cc6b4906c91bfd93"
click at [457, 295] on input "number" at bounding box center [511, 296] width 187 height 22
type input "3500"
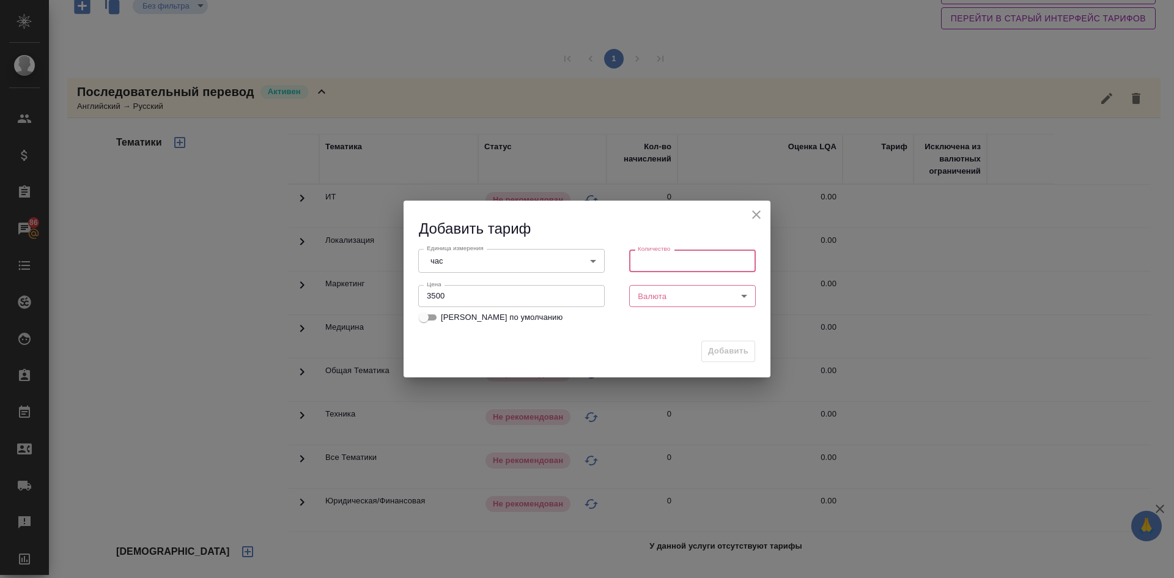
click at [641, 259] on input "number" at bounding box center [692, 260] width 127 height 22
type input "1"
click at [650, 304] on body "🙏 .cls-1 fill:#fff; AWATERA [PERSON_NAME] Спецификации Заказы 86 Чаты Todo Прое…" at bounding box center [587, 289] width 1174 height 578
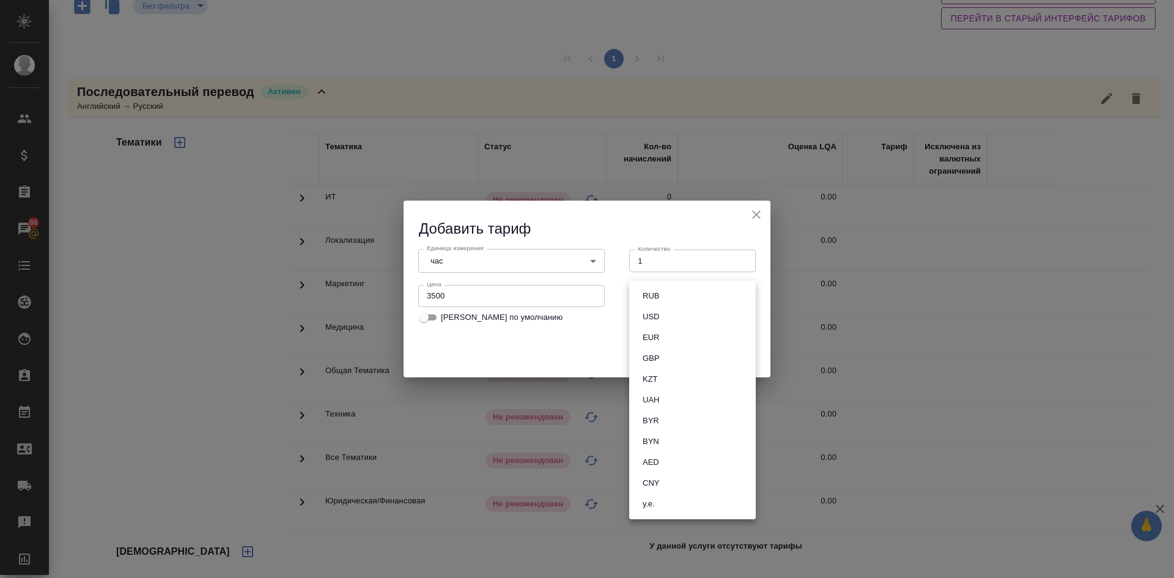
click at [654, 292] on button "RUB" at bounding box center [651, 295] width 24 height 13
type input "RUB"
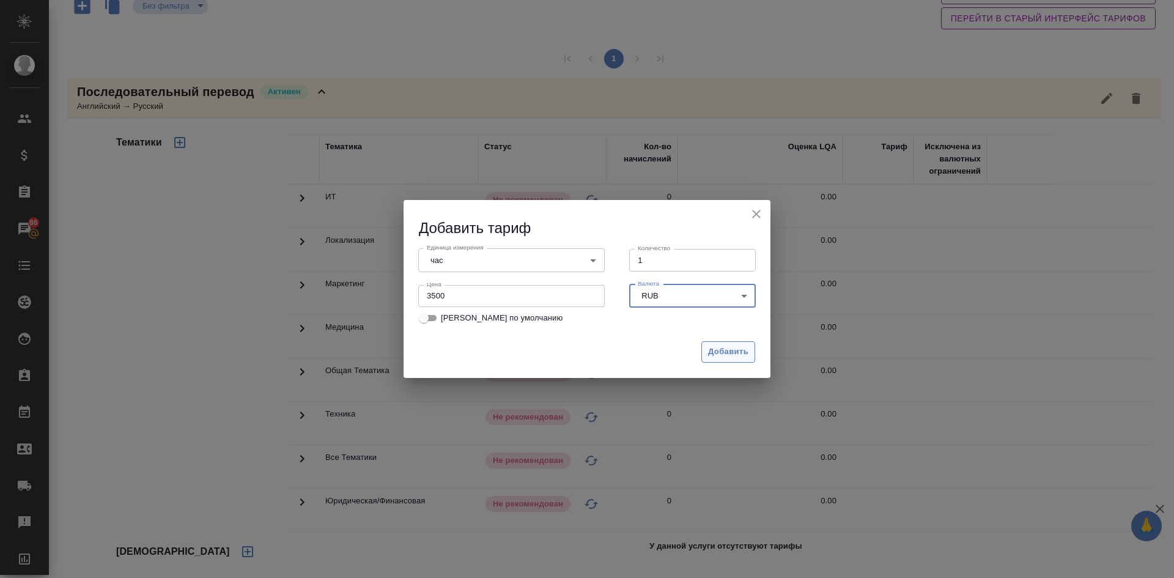
click at [731, 353] on span "Добавить" at bounding box center [728, 352] width 40 height 14
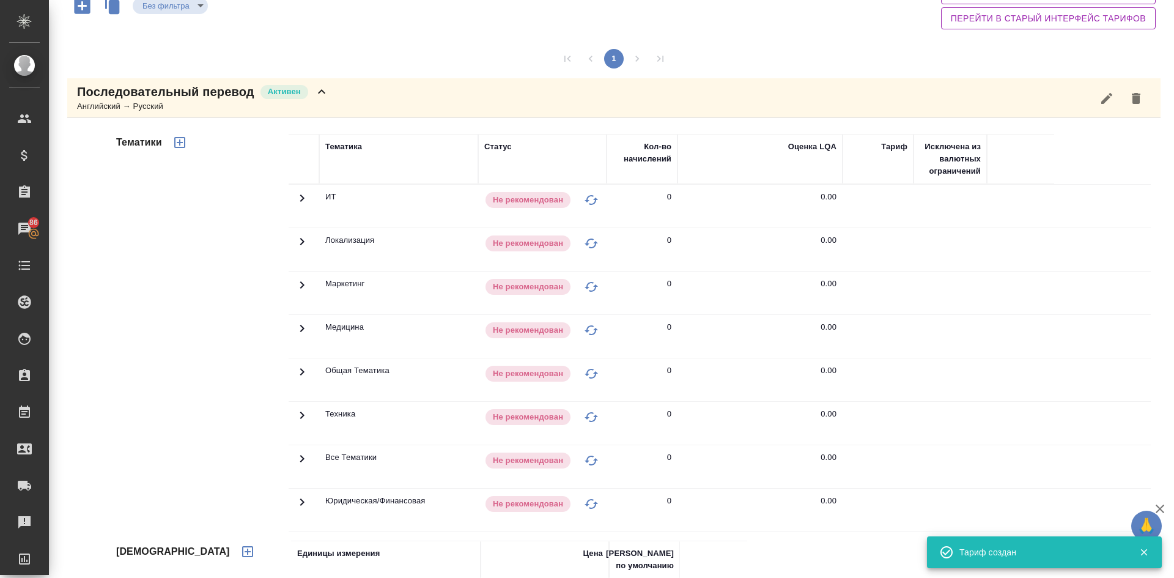
click at [178, 141] on icon "button" at bounding box center [179, 142] width 15 height 15
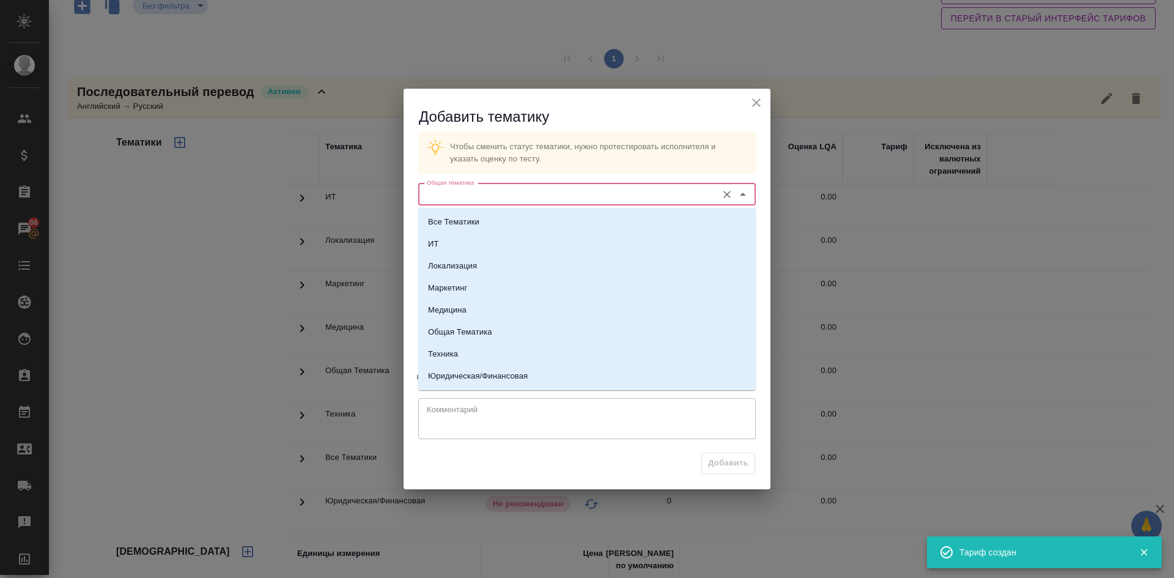
click at [447, 199] on input "Общая тематика" at bounding box center [566, 194] width 289 height 15
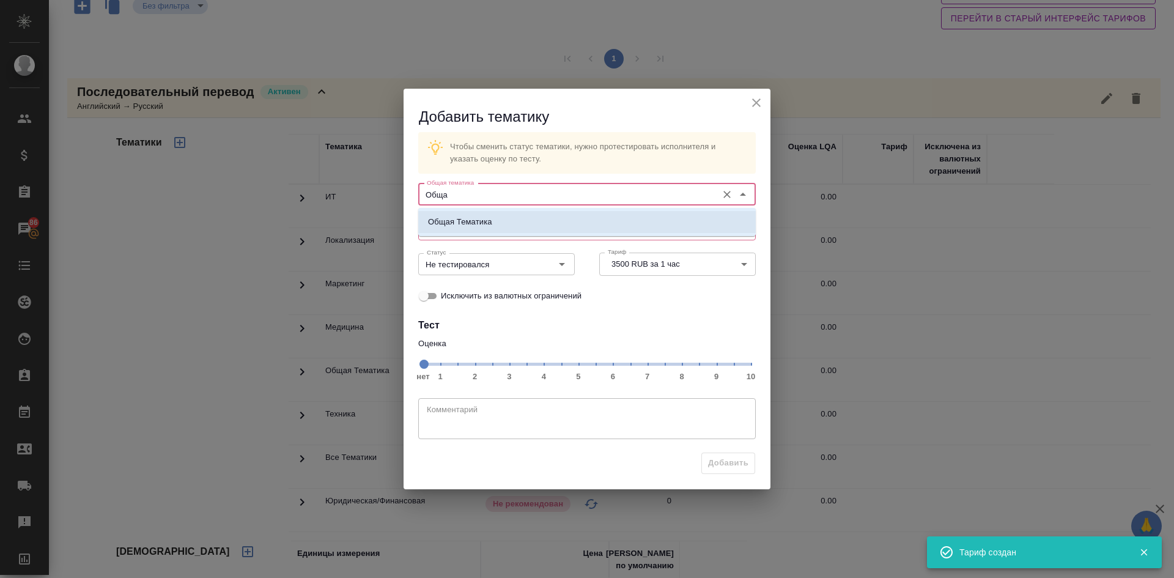
click at [459, 225] on p "Общая Тематика" at bounding box center [460, 222] width 64 height 12
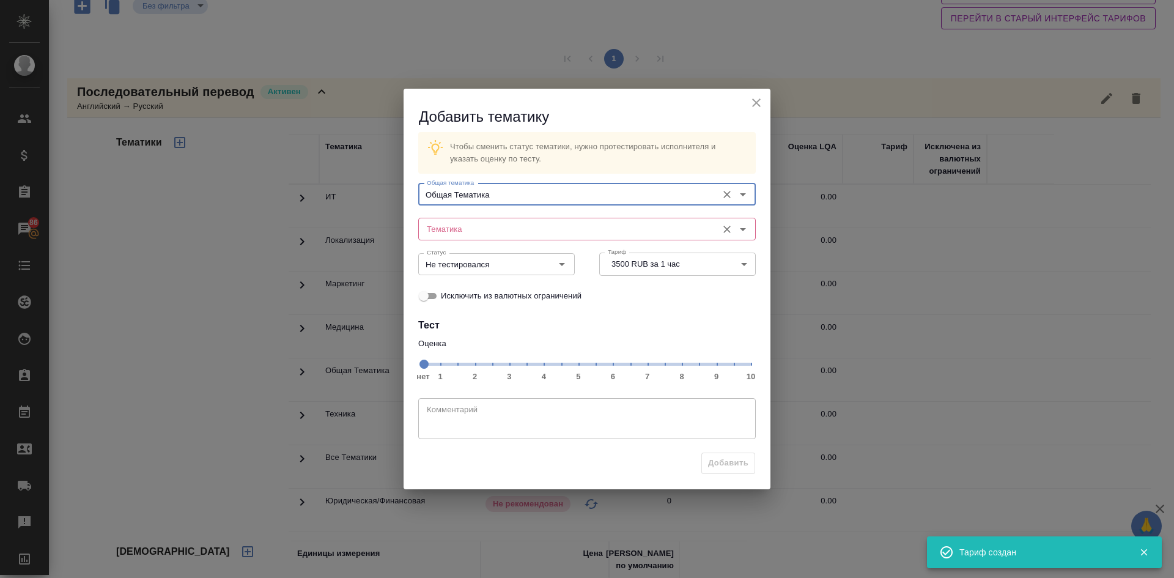
type input "Общая Тематика"
click at [451, 229] on input "Тематика" at bounding box center [566, 228] width 289 height 15
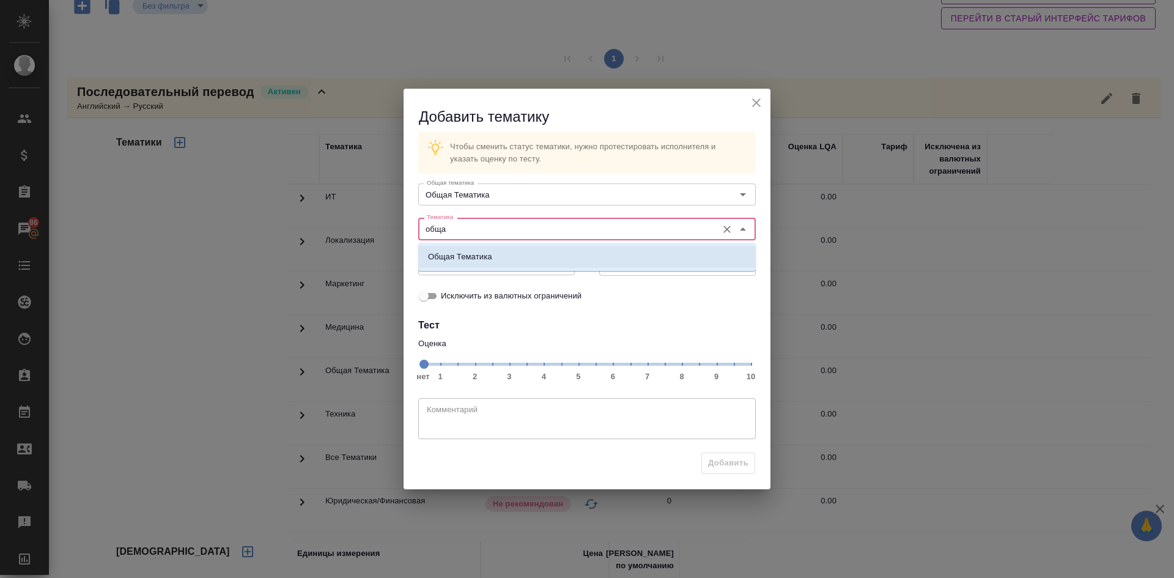
click at [455, 249] on li "Общая Тематика" at bounding box center [587, 257] width 338 height 22
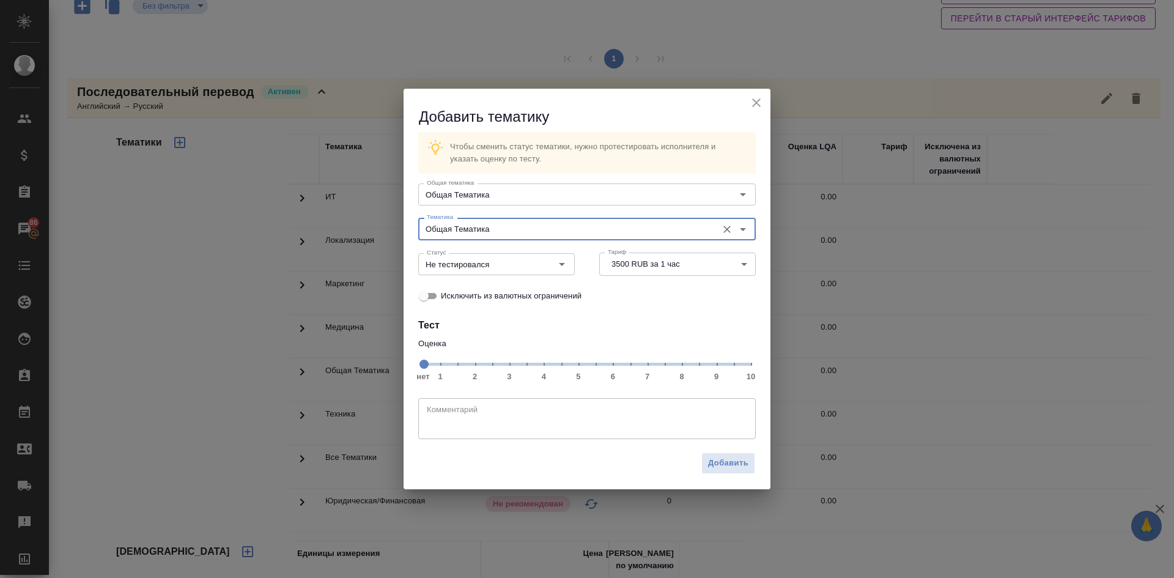
type input "Общая Тематика"
click at [685, 368] on span "нет 1 2 3 4 5 6 7 8 9 10" at bounding box center [587, 363] width 328 height 17
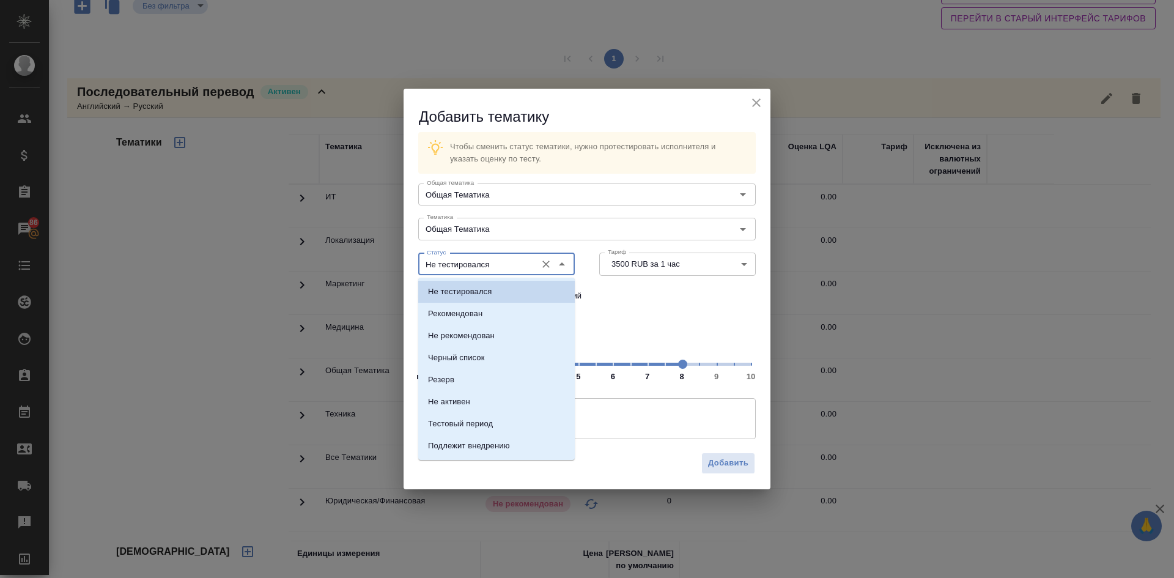
click at [496, 262] on input "Не тестировался" at bounding box center [476, 264] width 108 height 15
click at [452, 318] on p "Рекомендован" at bounding box center [455, 314] width 54 height 12
type input "Рекомендован"
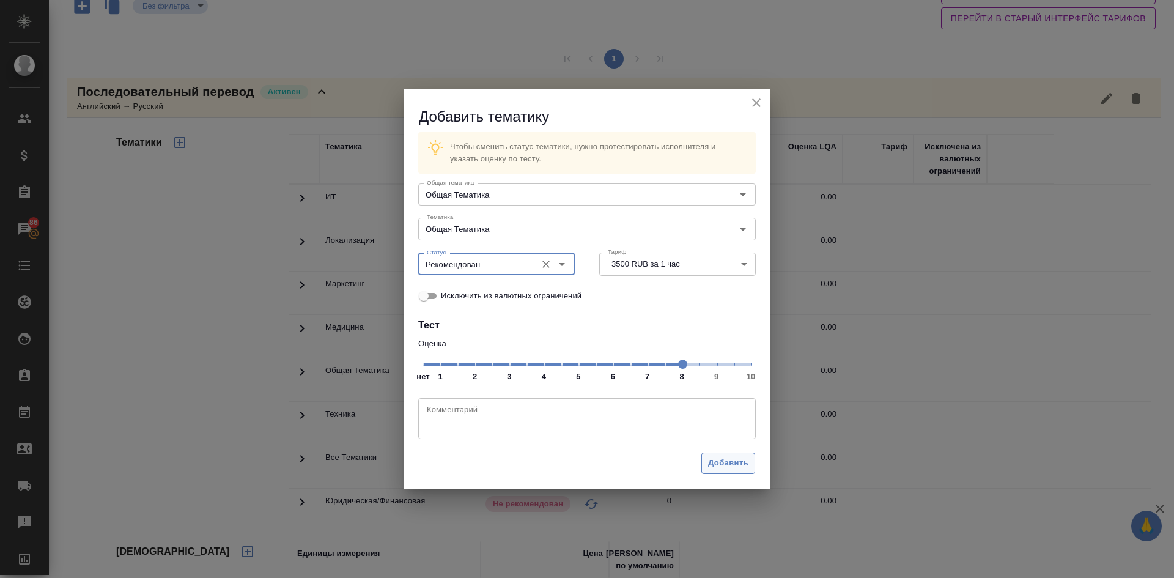
click at [704, 458] on button "Добавить" at bounding box center [728, 462] width 54 height 21
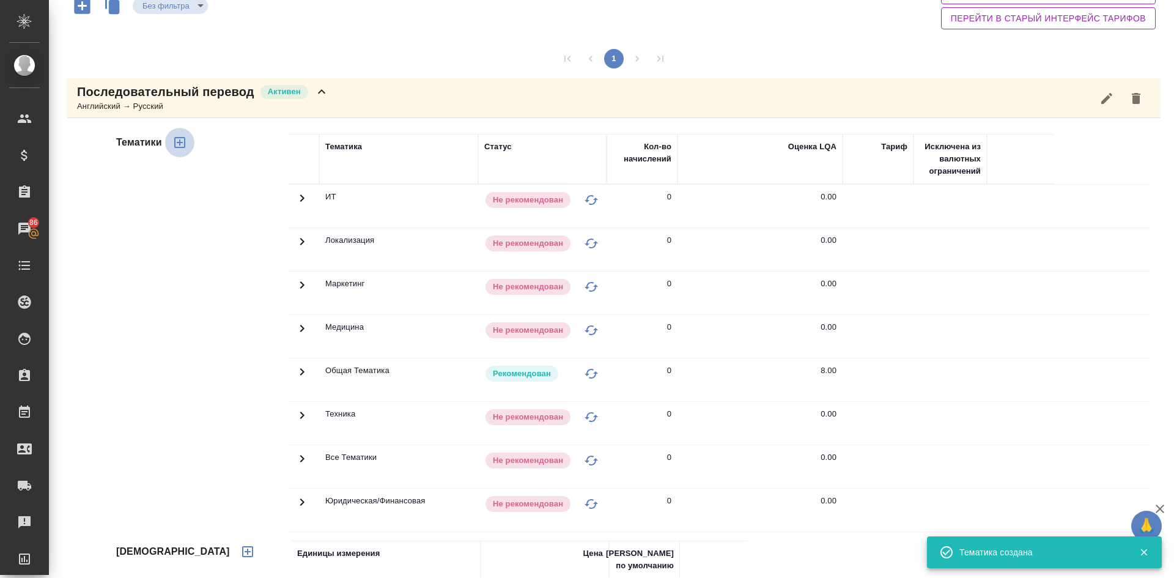
click at [182, 141] on icon "button" at bounding box center [179, 142] width 15 height 15
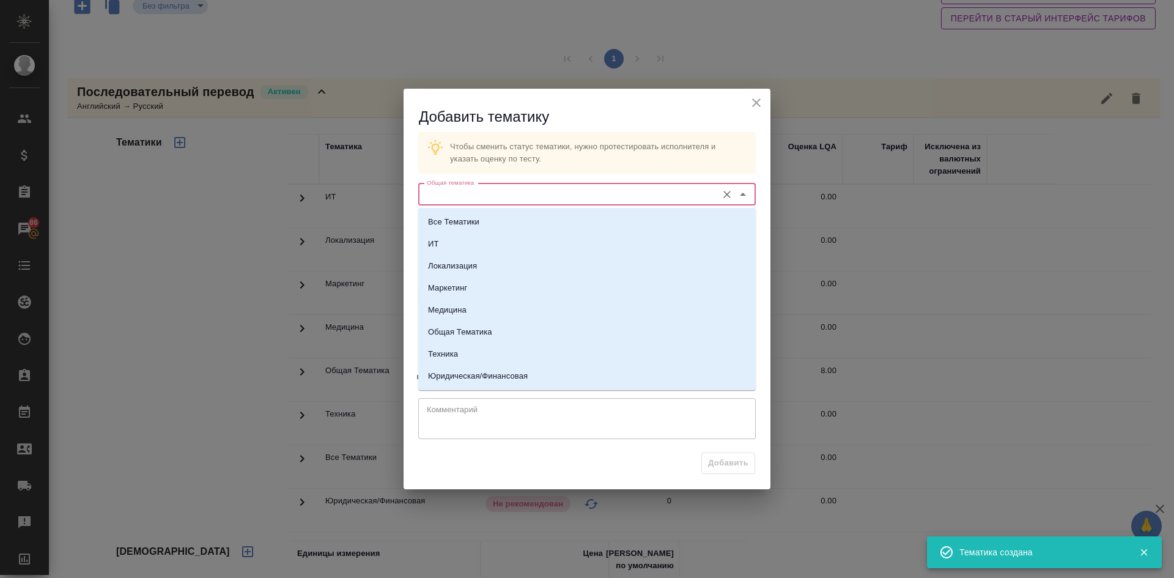
click at [486, 199] on input "Общая тематика" at bounding box center [566, 194] width 289 height 15
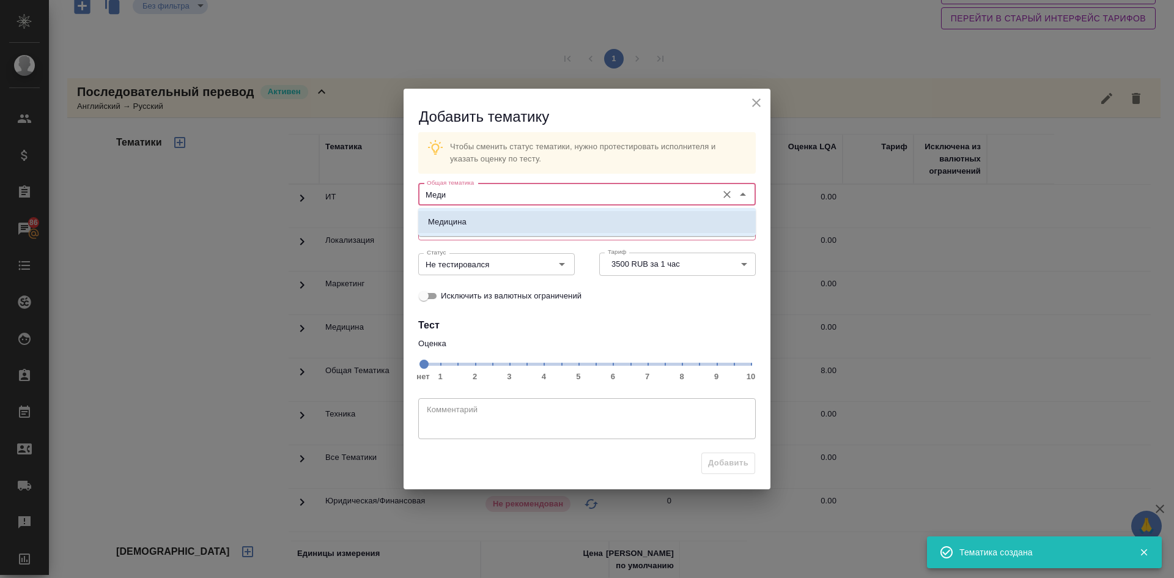
click at [455, 223] on p "Медицина" at bounding box center [447, 222] width 39 height 12
type input "Медицина"
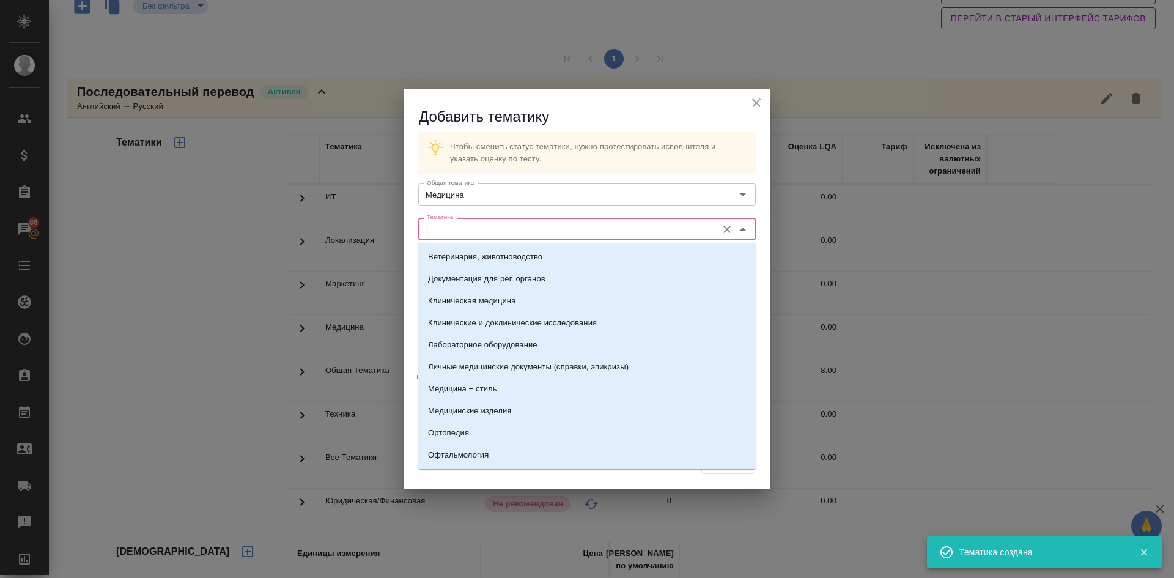
click at [455, 228] on input "Тематика" at bounding box center [566, 228] width 289 height 15
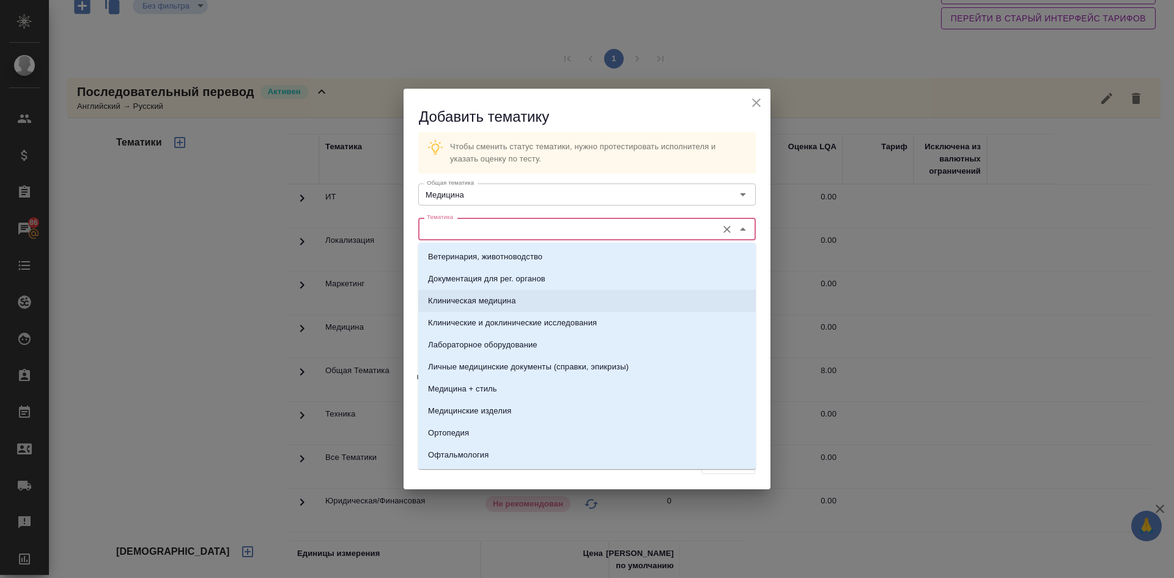
click at [492, 300] on p "Клиническая медицина" at bounding box center [472, 301] width 88 height 12
type input "Клиническая медицина"
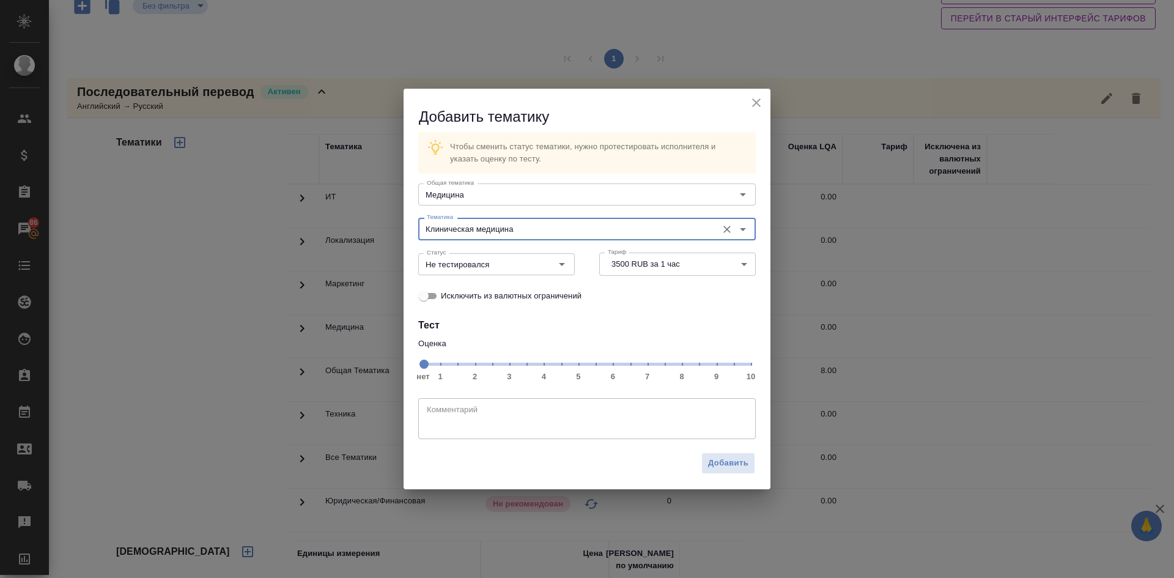
click at [682, 372] on span "нет 1 2 3 4 5 6 7 8 9 10" at bounding box center [587, 363] width 328 height 17
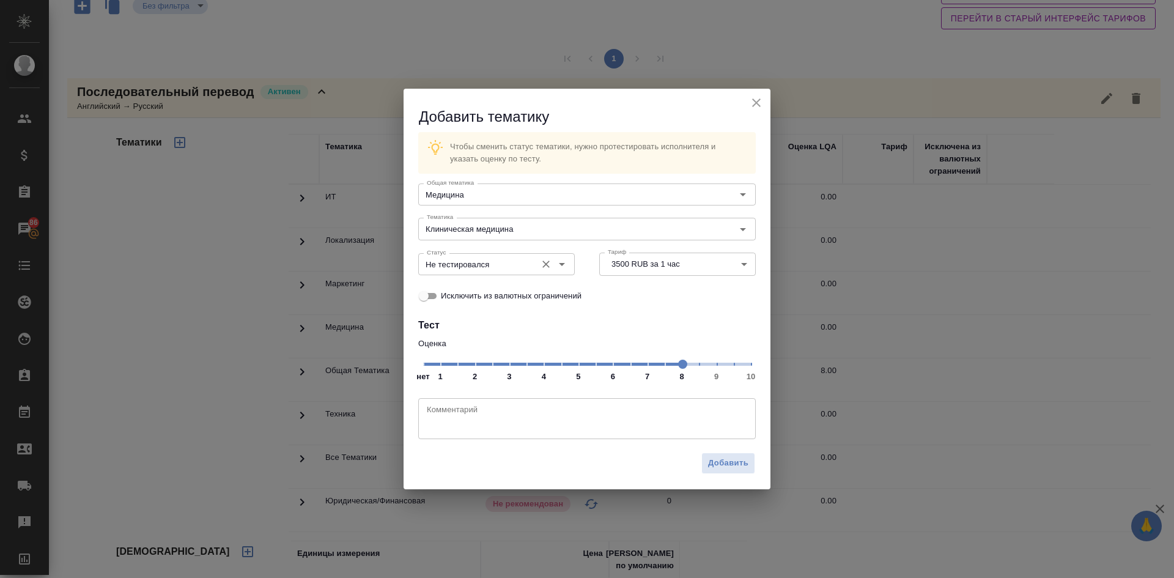
click at [498, 259] on input "Не тестировался" at bounding box center [476, 264] width 108 height 15
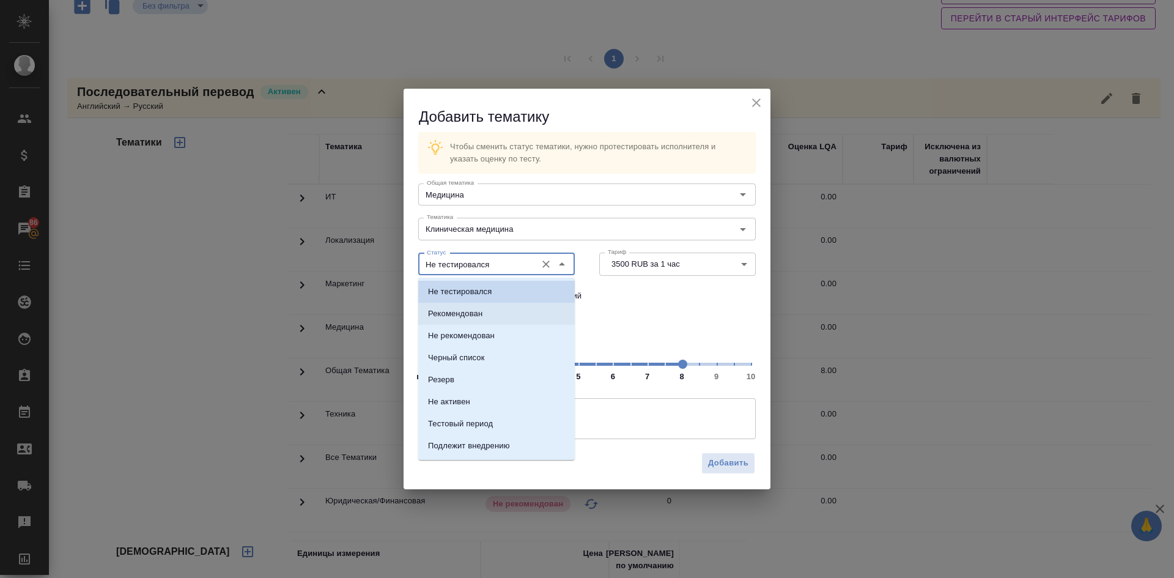
click at [468, 316] on p "Рекомендован" at bounding box center [455, 314] width 54 height 12
type input "Рекомендован"
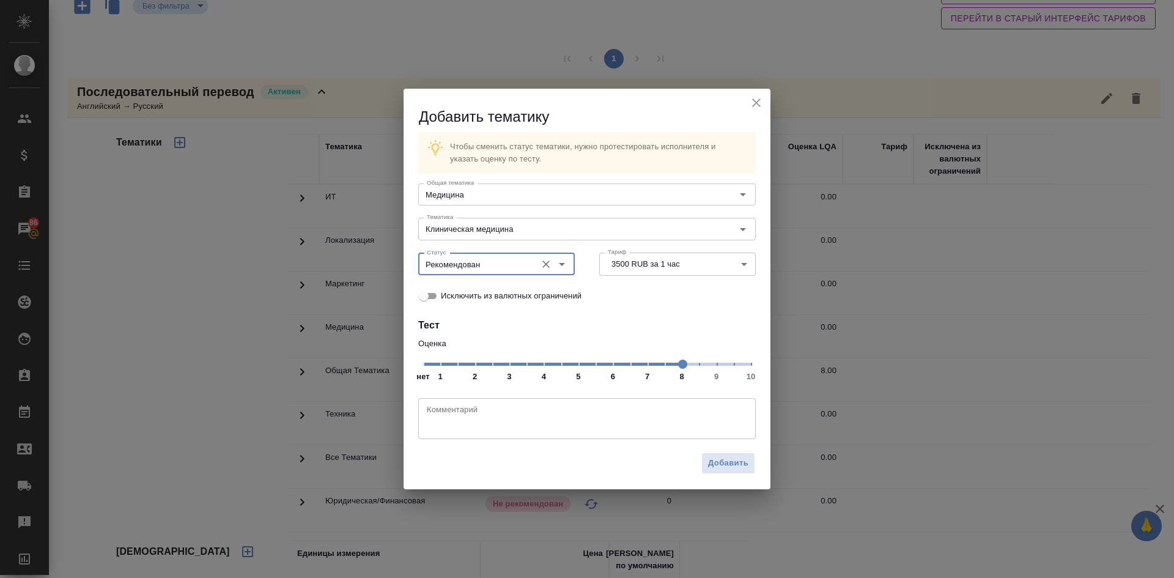
drag, startPoint x: 731, startPoint y: 461, endPoint x: 693, endPoint y: 408, distance: 65.3
click at [731, 460] on span "Добавить" at bounding box center [728, 463] width 40 height 14
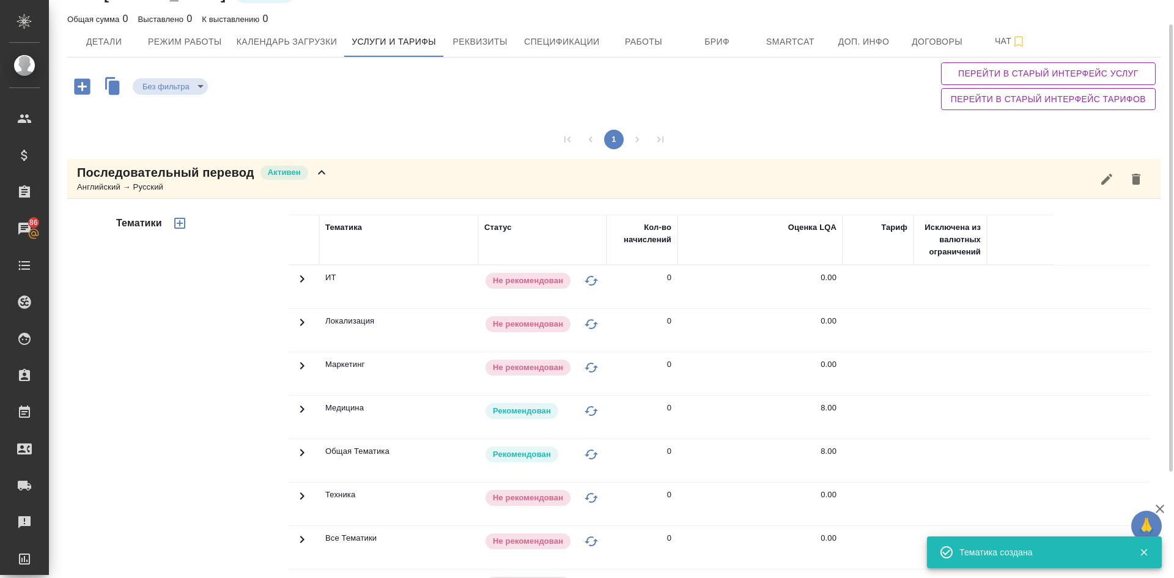
scroll to position [0, 0]
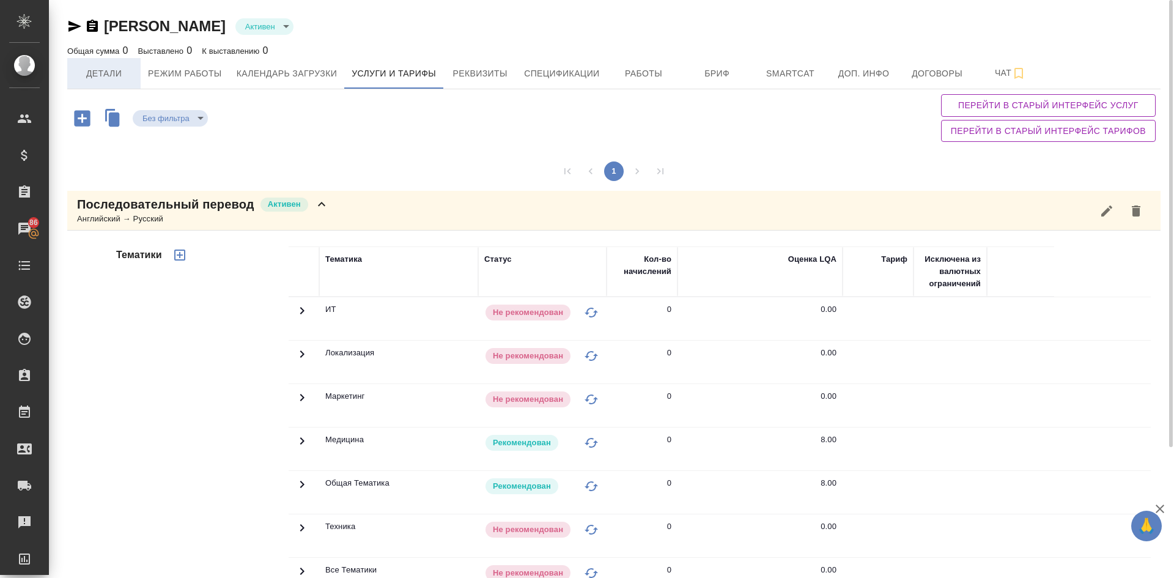
click at [88, 77] on span "Детали" at bounding box center [104, 73] width 59 height 15
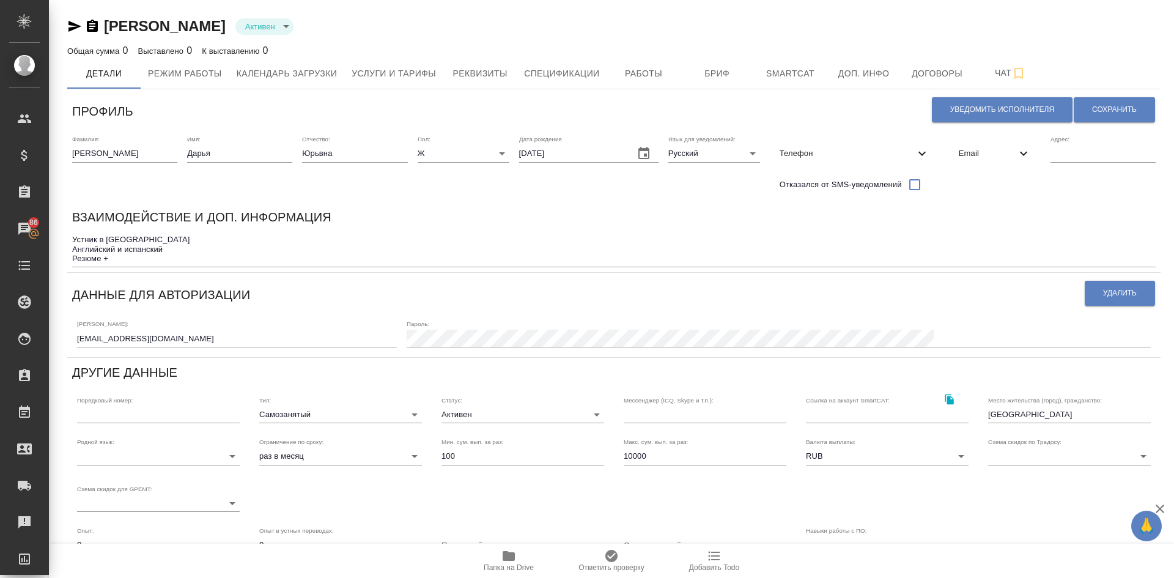
click at [125, 254] on textarea "Устник в [GEOGRAPHIC_DATA] Английский и испанский Резюме +" at bounding box center [614, 249] width 1084 height 28
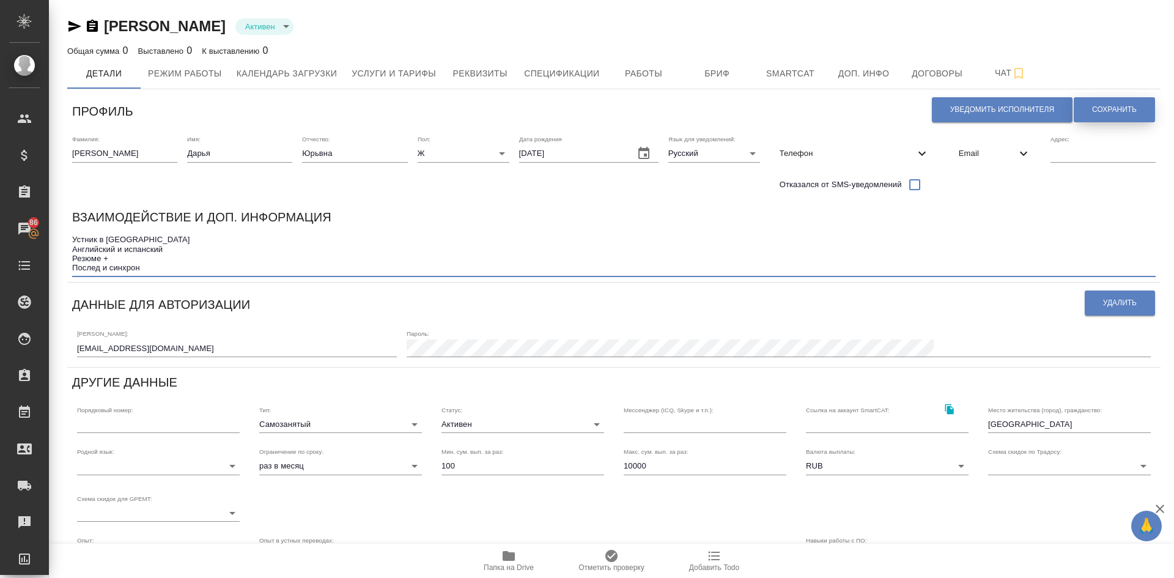
type textarea "Устник в [GEOGRAPHIC_DATA] Английский и испанский Резюме + Послед и синхрон"
click at [1090, 104] on button "Сохранить" at bounding box center [1114, 109] width 81 height 25
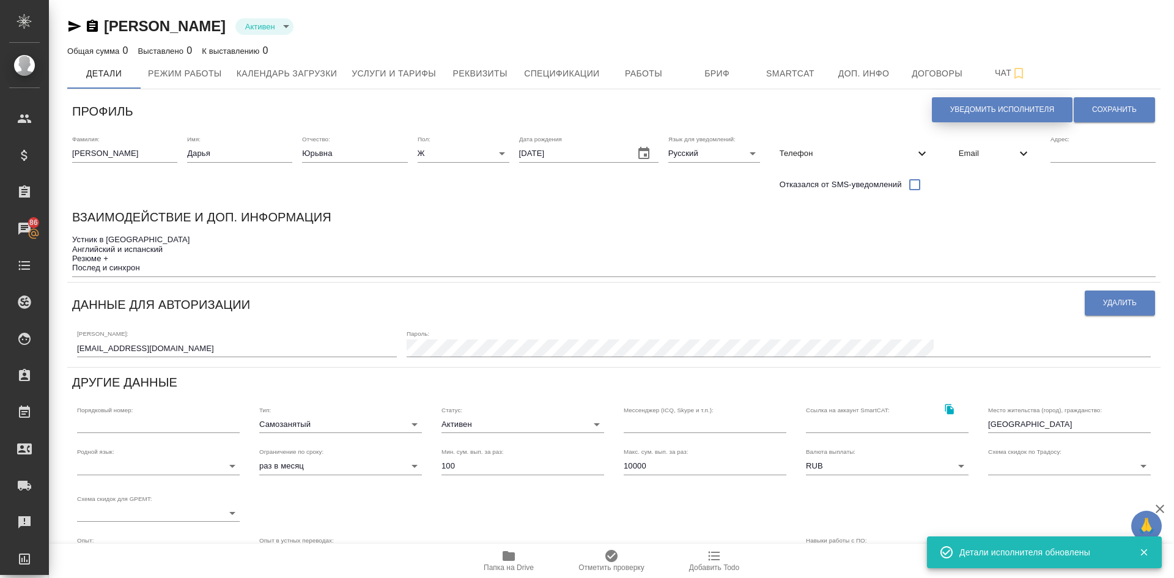
click at [961, 109] on span "Уведомить исполнителя" at bounding box center [1002, 110] width 104 height 10
type textarea "Loremi dolo, Sitam! Consectetura e seddoeius temporincid ut laboreetdol magnaal…"
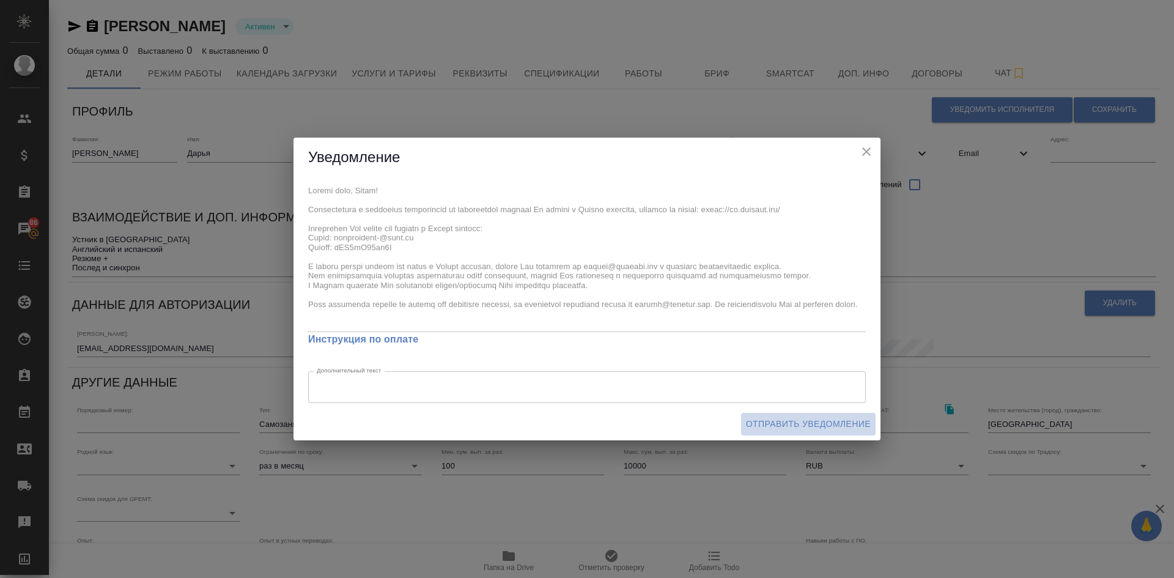
click at [819, 423] on span "Отправить уведомление" at bounding box center [808, 423] width 125 height 15
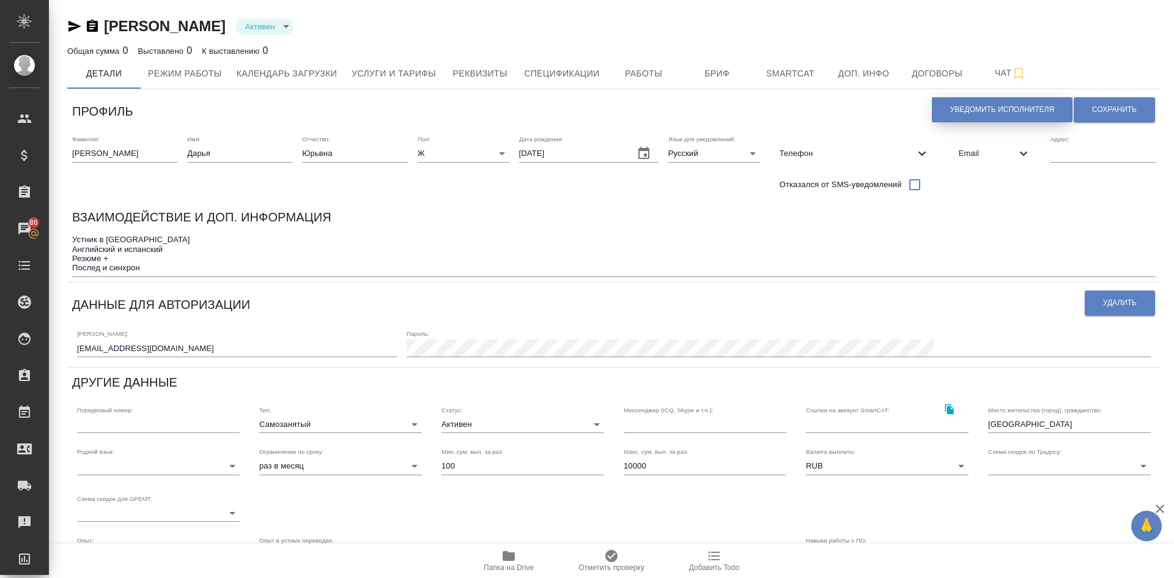
scroll to position [191, 0]
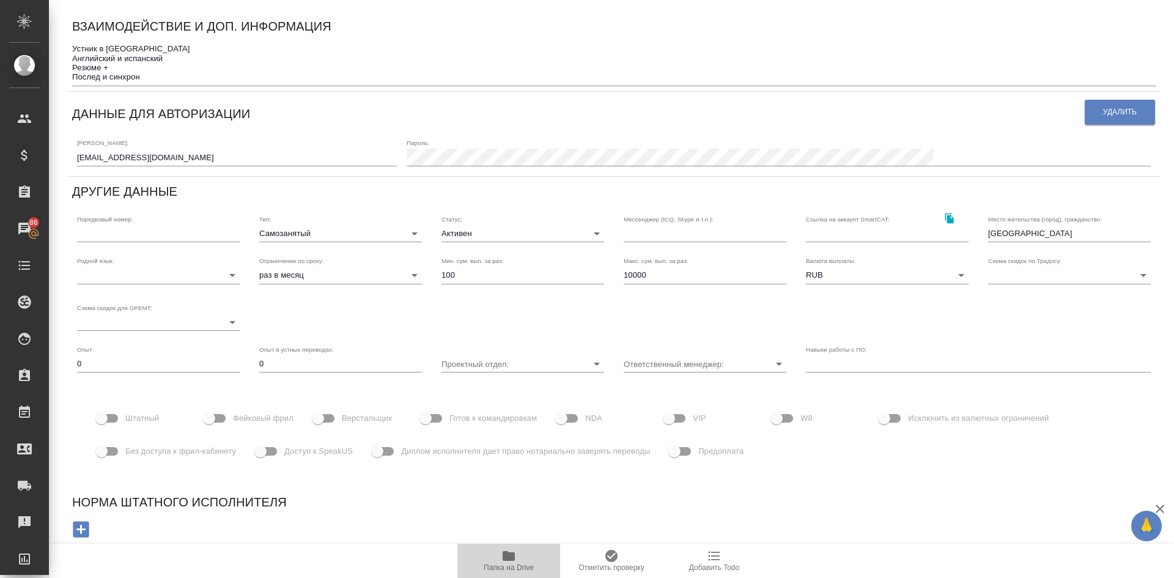
click at [511, 557] on icon "button" at bounding box center [509, 556] width 12 height 10
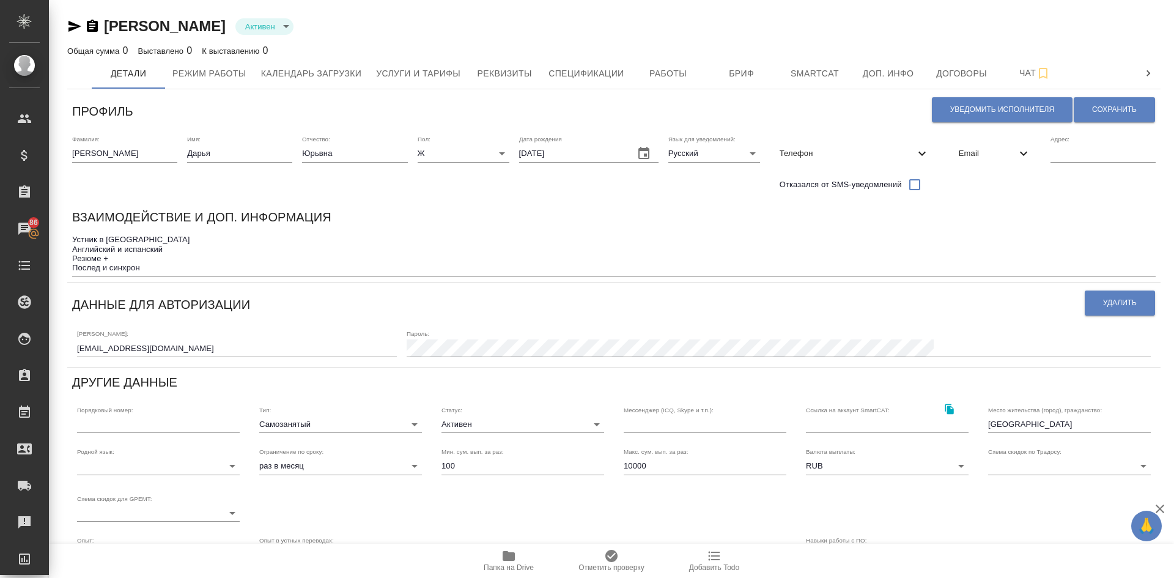
click at [75, 25] on icon "button" at bounding box center [74, 26] width 13 height 11
click at [408, 75] on span "Услуги и тарифы" at bounding box center [394, 73] width 84 height 15
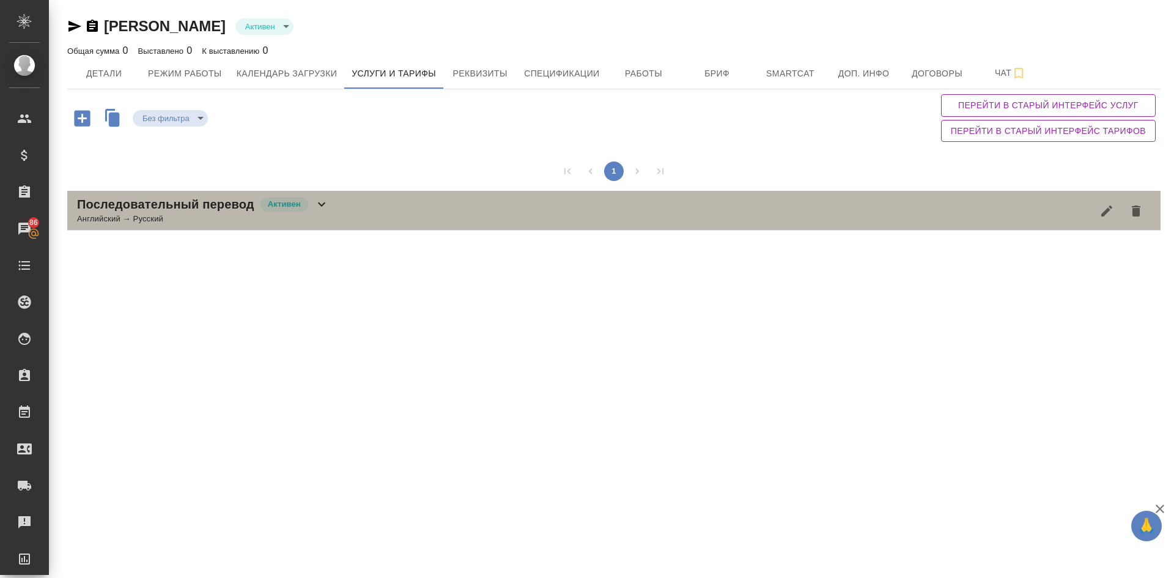
click at [248, 206] on p "Последовательный перевод" at bounding box center [165, 204] width 177 height 17
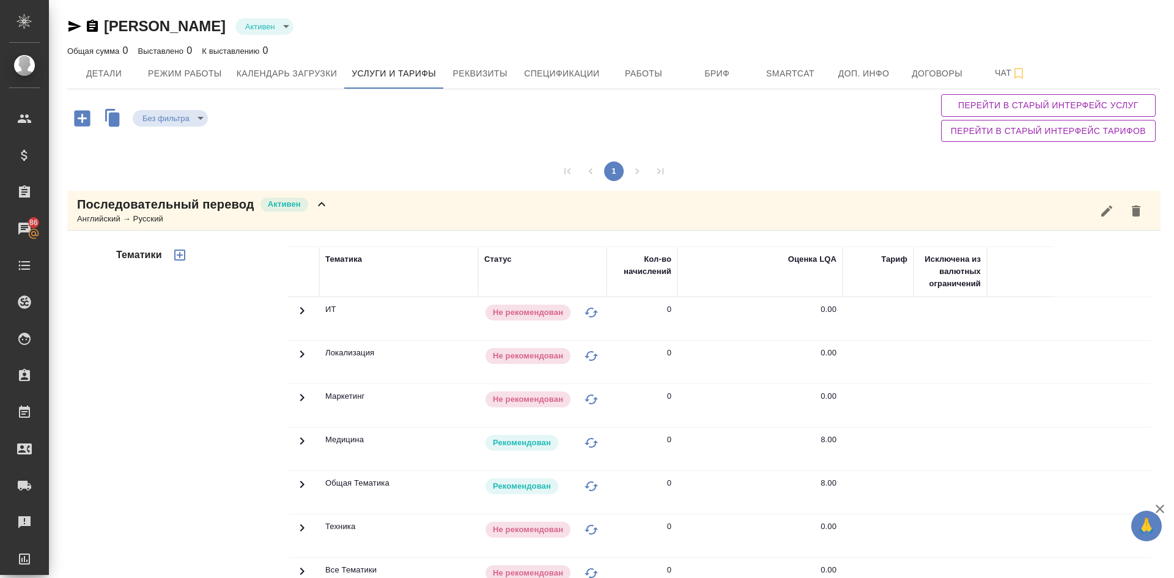
click at [1101, 207] on icon "button" at bounding box center [1106, 210] width 11 height 11
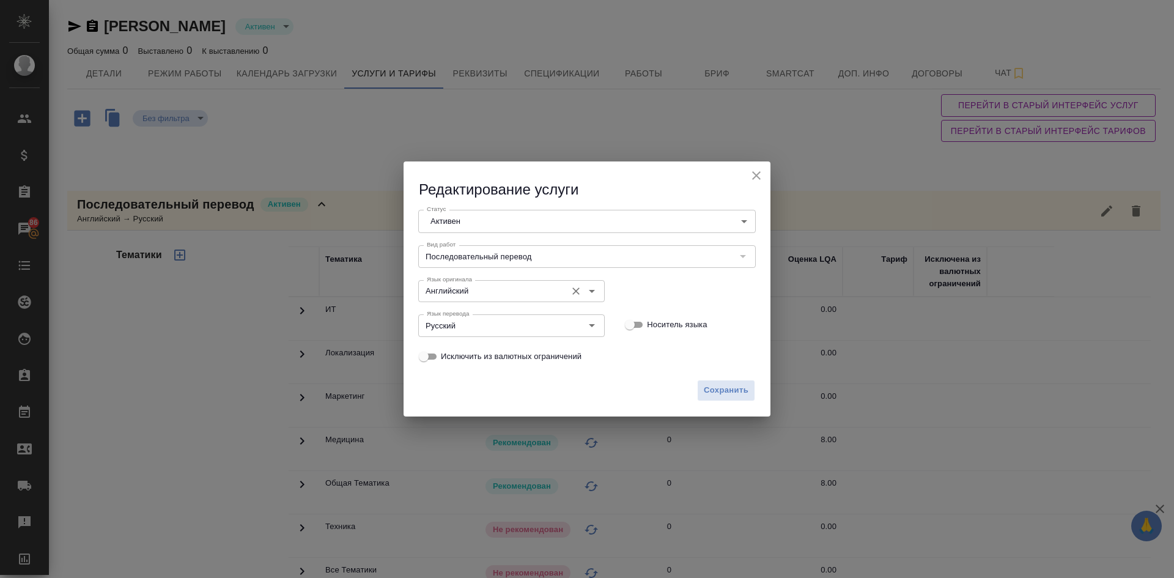
click at [488, 295] on input "Английский" at bounding box center [491, 291] width 138 height 15
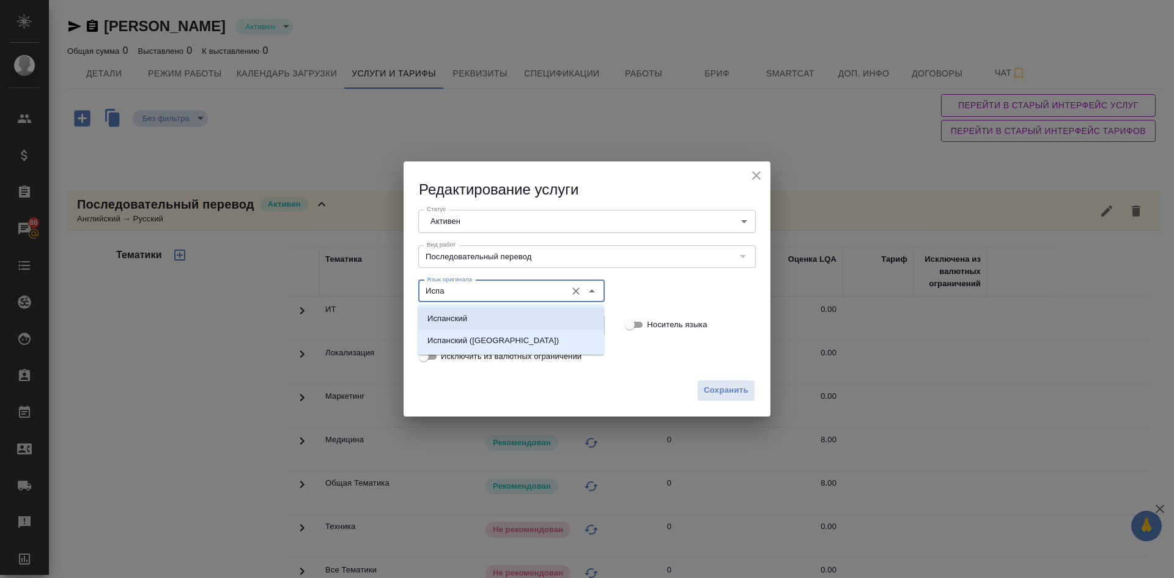
click at [444, 314] on p "Испанский" at bounding box center [447, 318] width 40 height 12
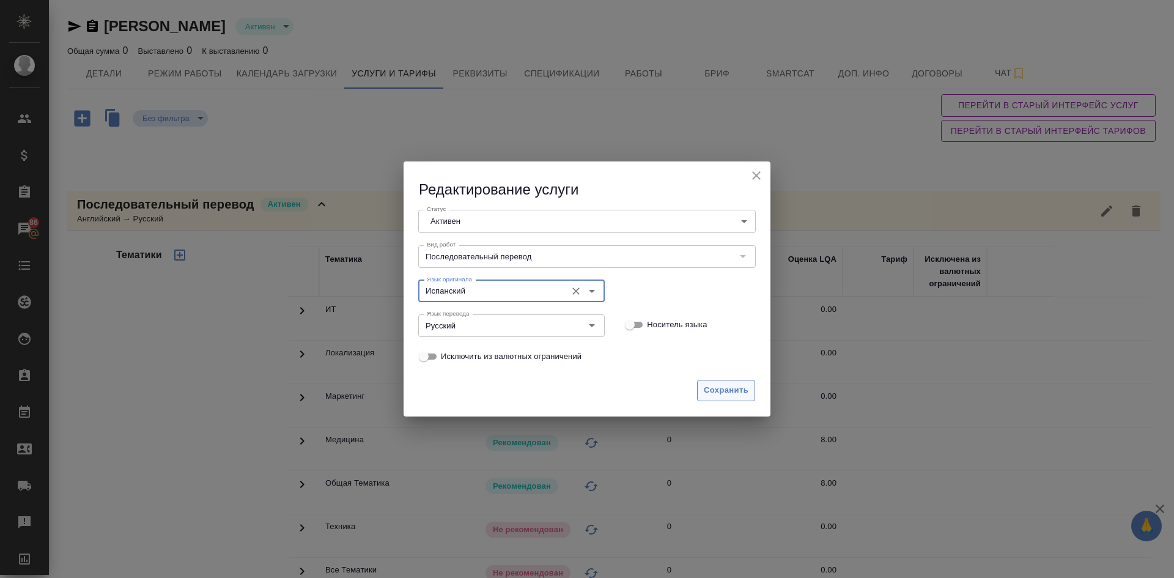
type input "Испанский"
click at [726, 389] on span "Сохранить" at bounding box center [726, 390] width 45 height 14
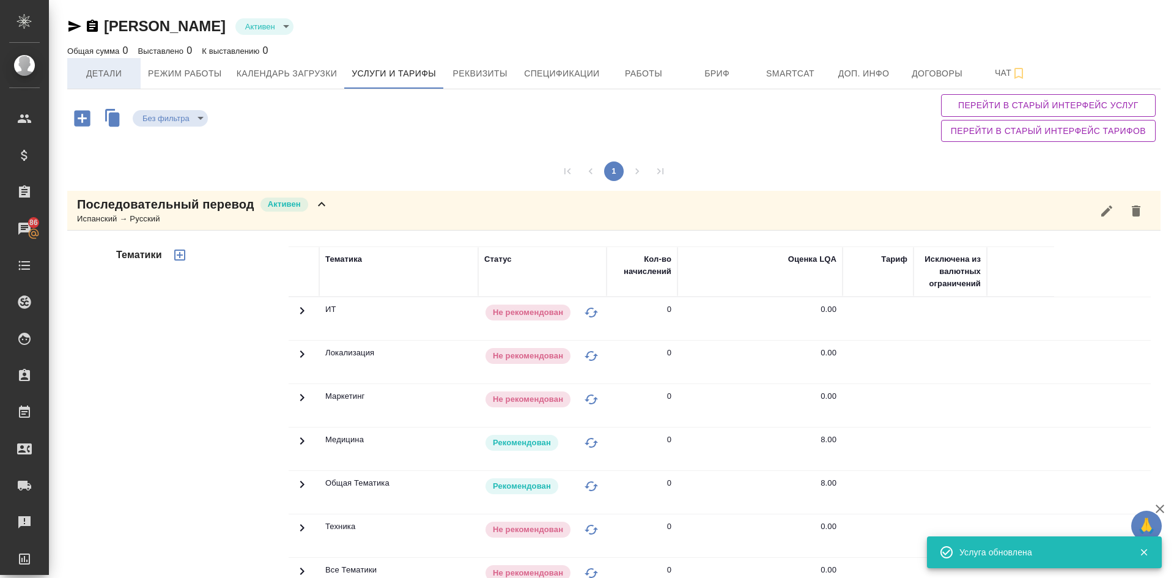
click at [93, 67] on span "Детали" at bounding box center [104, 73] width 59 height 15
